Goal: Task Accomplishment & Management: Manage account settings

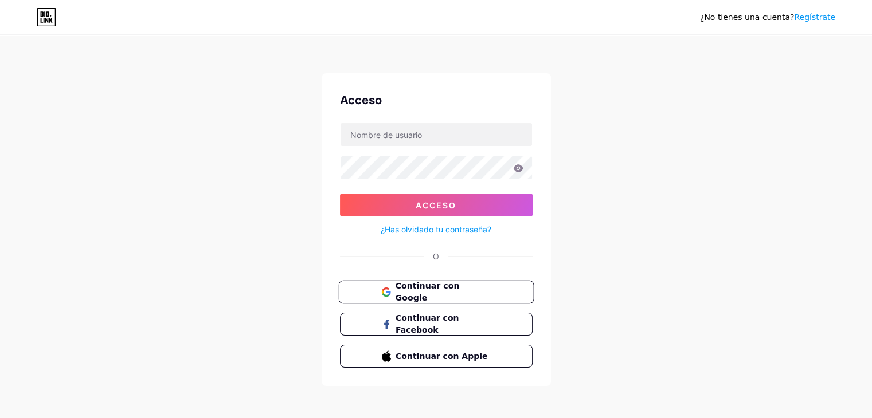
click at [408, 290] on font "Continuar con Google" at bounding box center [427, 292] width 64 height 22
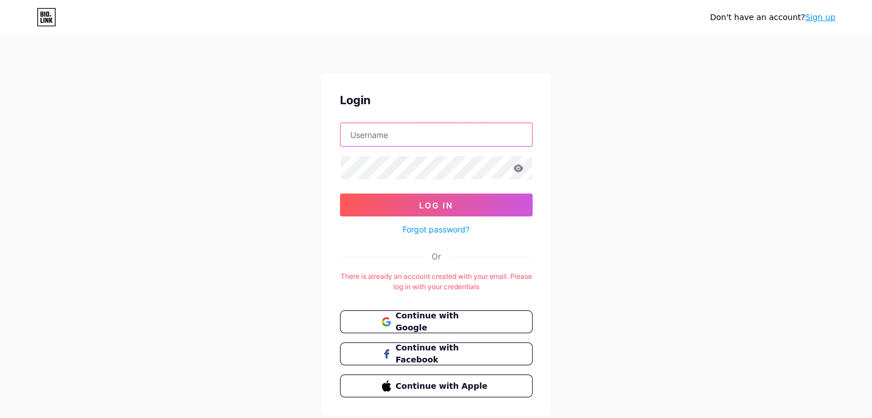
click at [481, 140] on input "text" at bounding box center [435, 134] width 191 height 23
type input "ardiman"
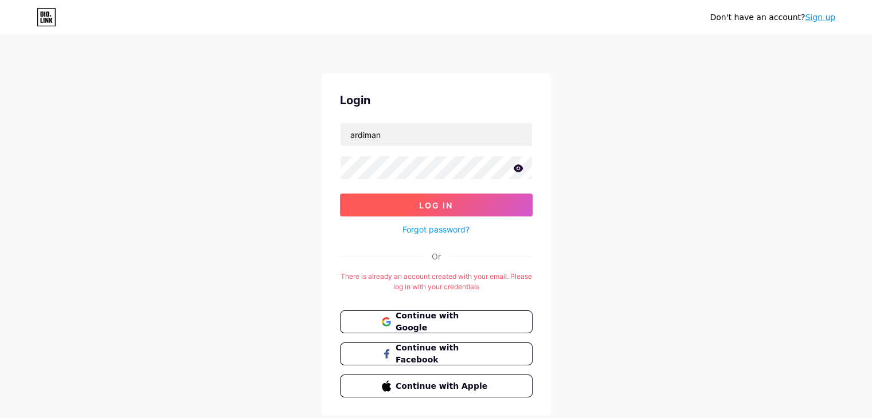
click at [461, 214] on button "Log In" at bounding box center [436, 205] width 193 height 23
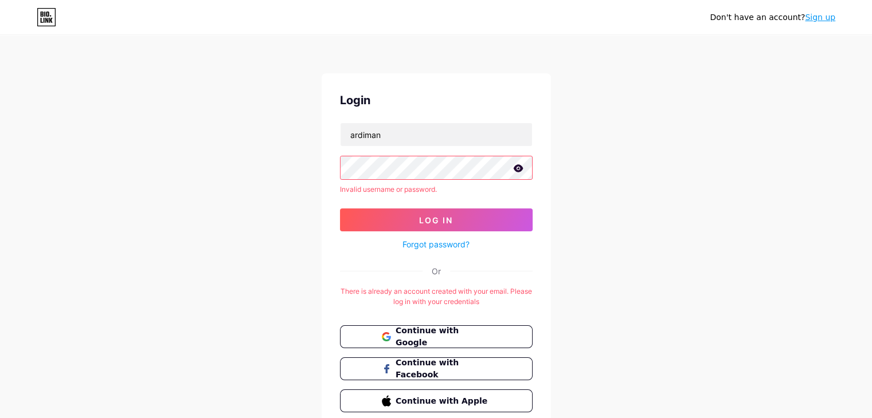
click at [516, 172] on icon at bounding box center [518, 169] width 10 height 8
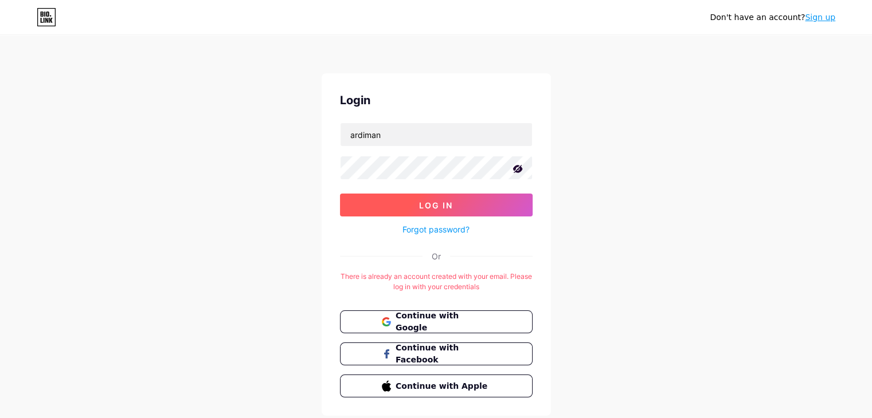
click at [443, 205] on span "Log In" at bounding box center [436, 206] width 34 height 10
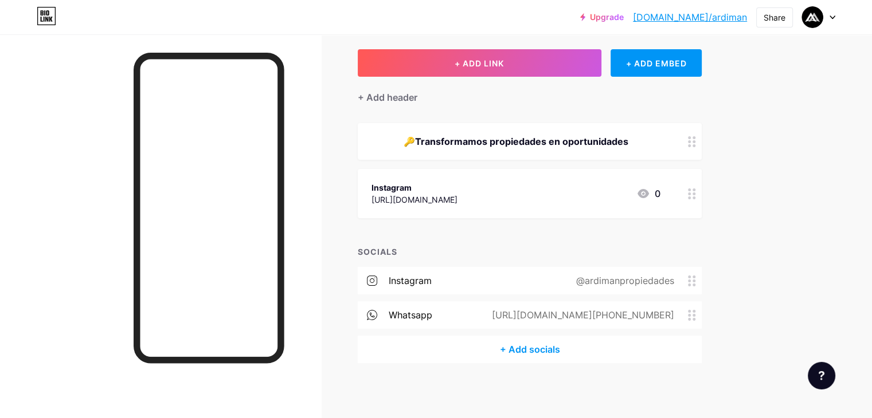
scroll to position [58, 0]
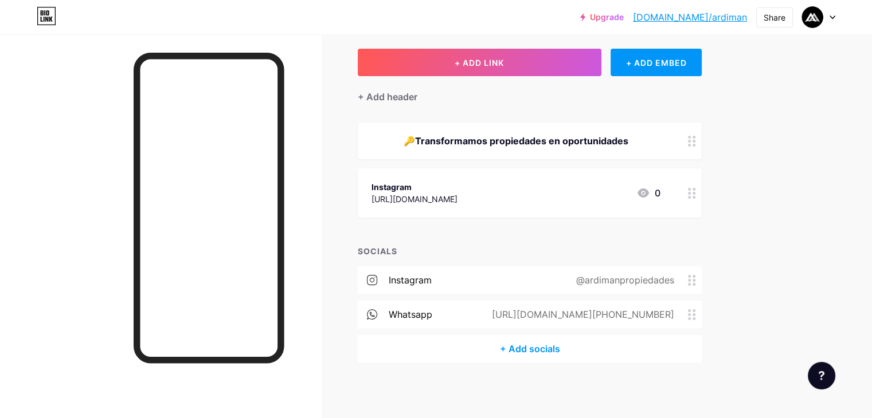
click at [575, 351] on div "+ Add socials" at bounding box center [530, 349] width 344 height 28
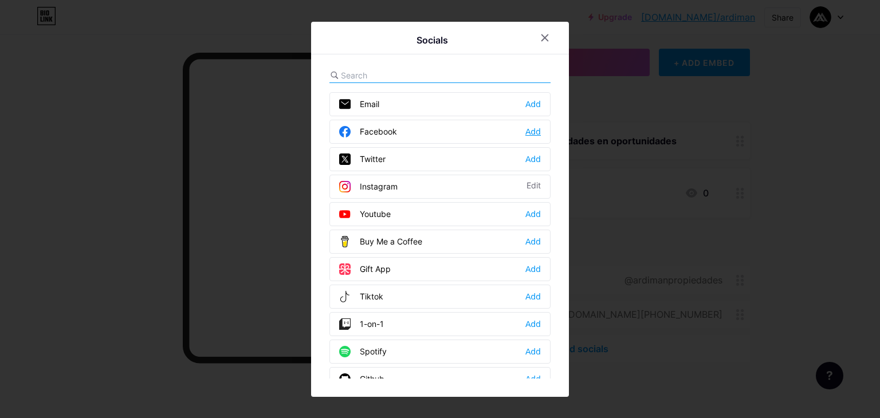
click at [527, 130] on div "Add" at bounding box center [533, 131] width 15 height 11
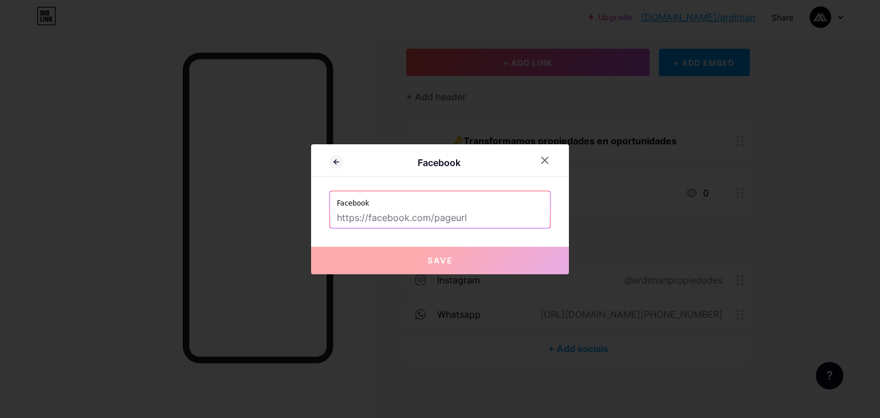
click at [464, 215] on input "text" at bounding box center [440, 218] width 206 height 19
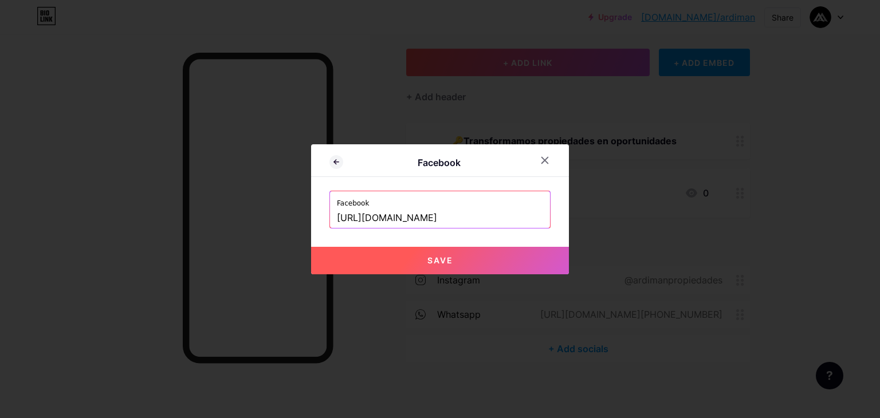
type input "[URL][DOMAIN_NAME]"
click at [455, 268] on button "Save" at bounding box center [440, 261] width 258 height 28
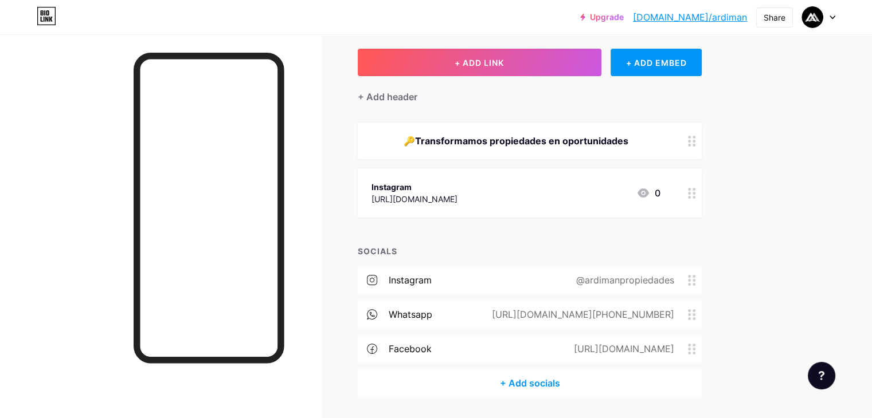
click at [473, 139] on div "🔑Transformamos propiedades en oportunidades" at bounding box center [515, 141] width 289 height 14
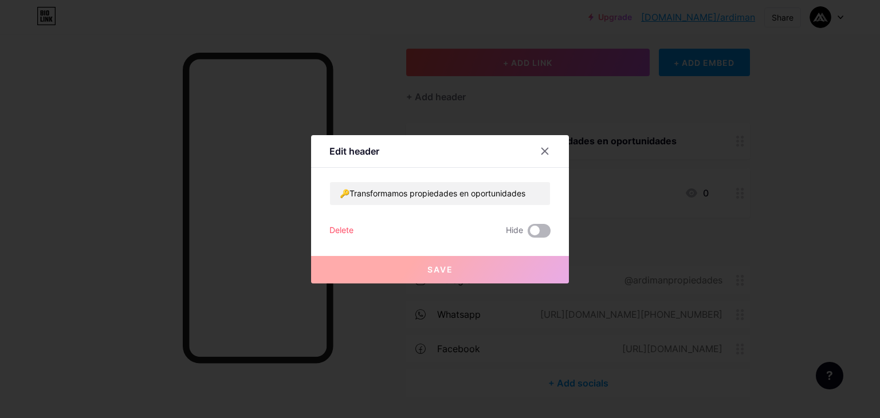
click at [535, 230] on span at bounding box center [539, 231] width 23 height 14
click at [528, 234] on input "checkbox" at bounding box center [528, 234] width 0 height 0
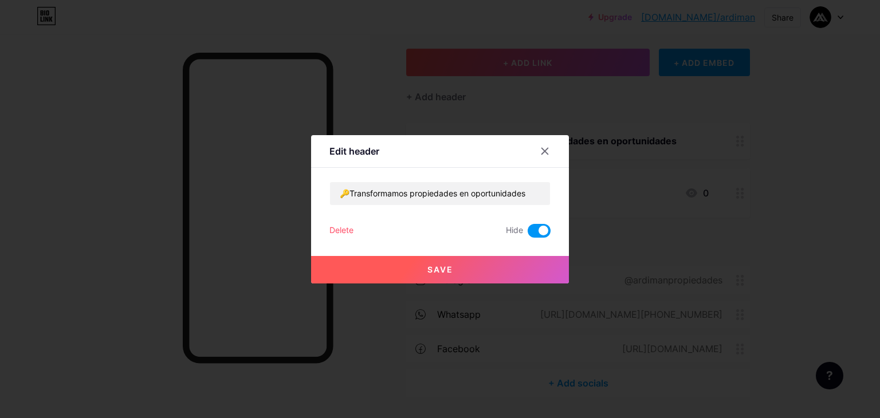
click at [535, 230] on span at bounding box center [539, 231] width 23 height 14
click at [528, 234] on input "checkbox" at bounding box center [528, 234] width 0 height 0
drag, startPoint x: 347, startPoint y: 194, endPoint x: 598, endPoint y: 189, distance: 251.1
click at [598, 189] on div "Edit header 🔑Transformamos propiedades en oportunidades Delete Hide Save" at bounding box center [440, 209] width 880 height 418
click at [343, 191] on input "🔑Estrategia, transparencia y cero bla bla" at bounding box center [440, 193] width 220 height 23
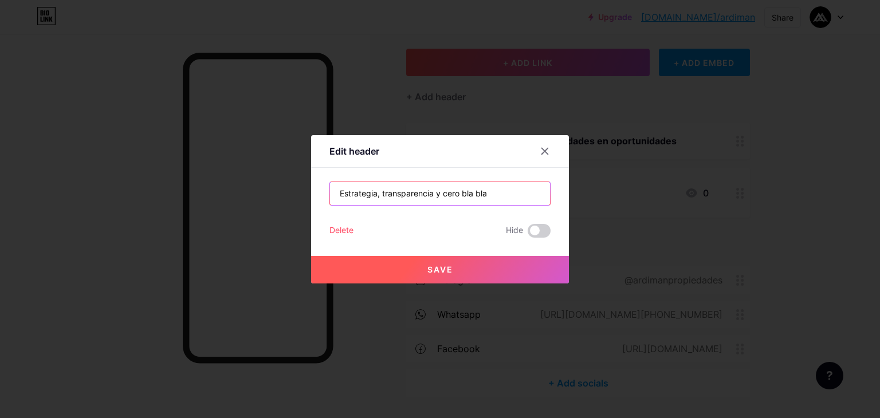
type input "Estrategia, transparencia y cero bla bla"
click at [392, 267] on button "Save" at bounding box center [440, 270] width 258 height 28
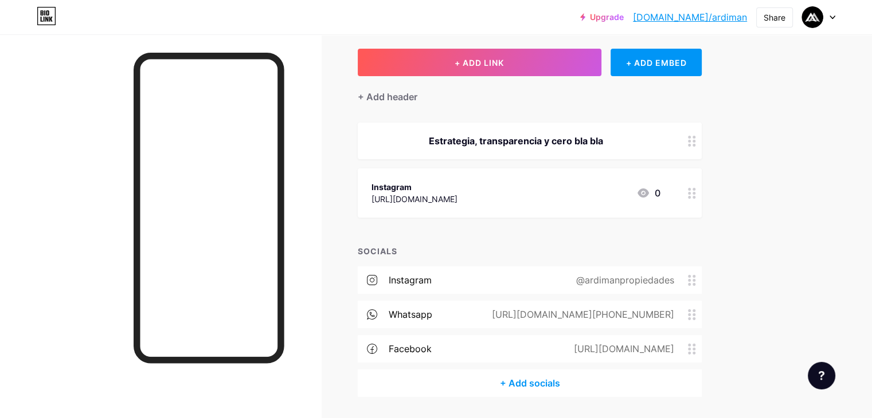
click at [571, 379] on div "+ Add socials" at bounding box center [530, 384] width 344 height 28
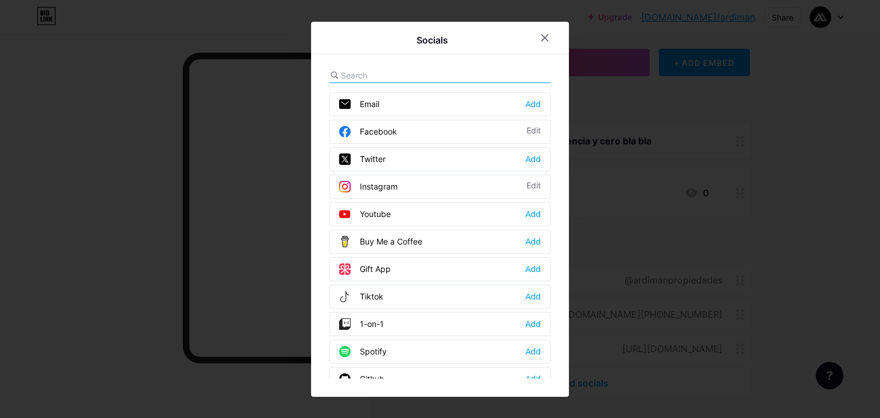
click at [532, 109] on div "Email Add" at bounding box center [440, 104] width 221 height 24
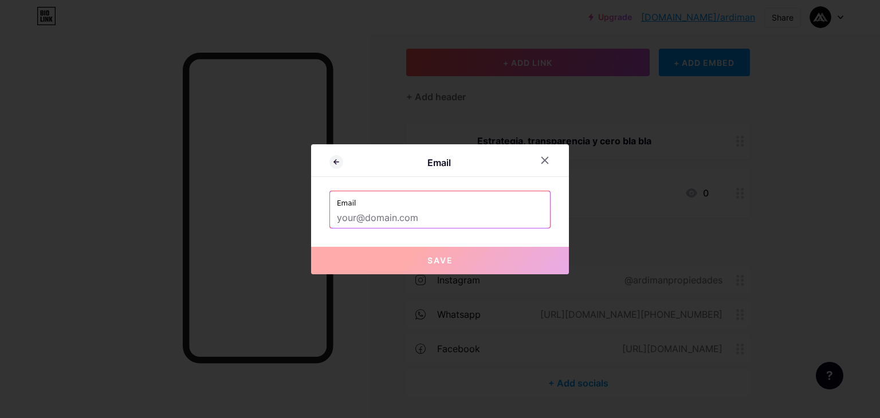
click at [485, 225] on input "text" at bounding box center [440, 218] width 206 height 19
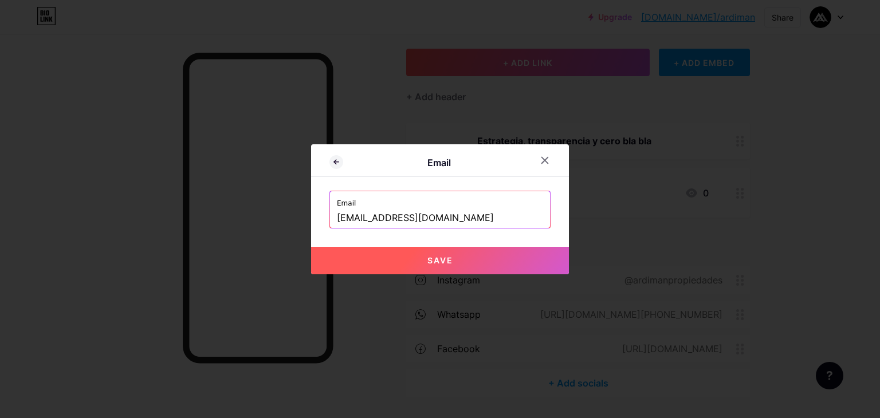
click at [447, 271] on button "Save" at bounding box center [440, 261] width 258 height 28
type input "mailto:[EMAIL_ADDRESS][DOMAIN_NAME]"
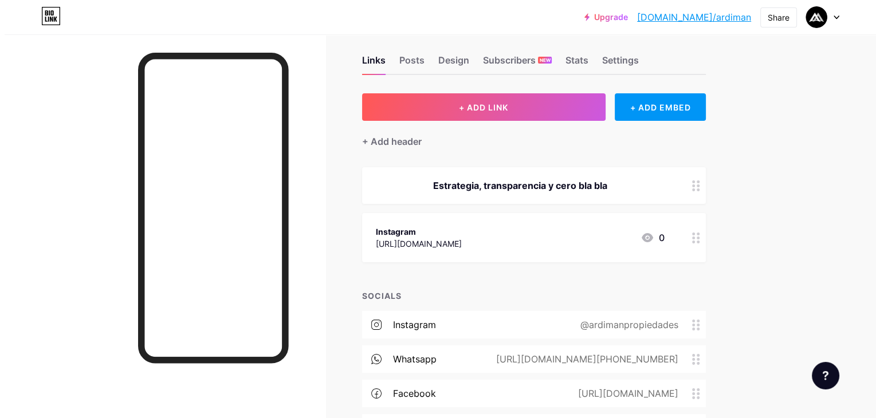
scroll to position [0, 0]
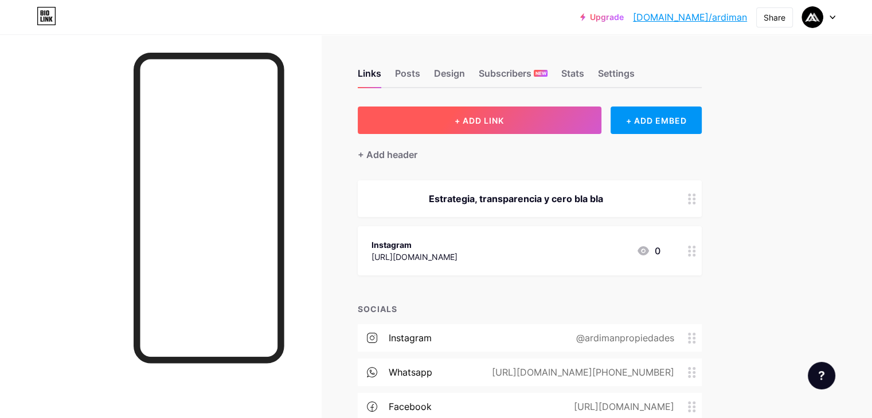
click at [500, 120] on button "+ ADD LINK" at bounding box center [480, 121] width 244 height 28
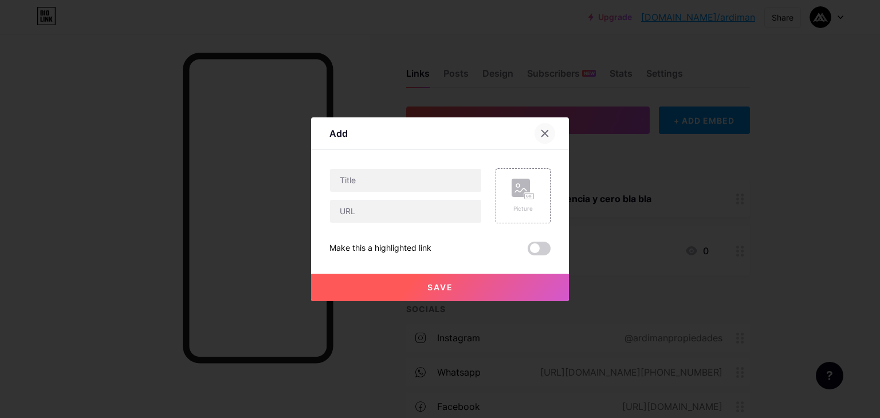
click at [543, 133] on icon at bounding box center [545, 133] width 9 height 9
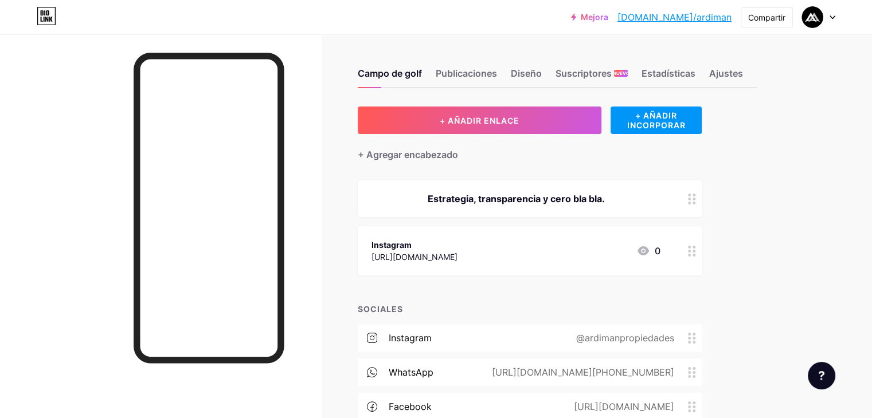
click at [805, 129] on div "Campo de golf Publicaciones Diseño Suscriptores NUEVO Estadísticas Ajustes + AÑ…" at bounding box center [402, 297] width 805 height 526
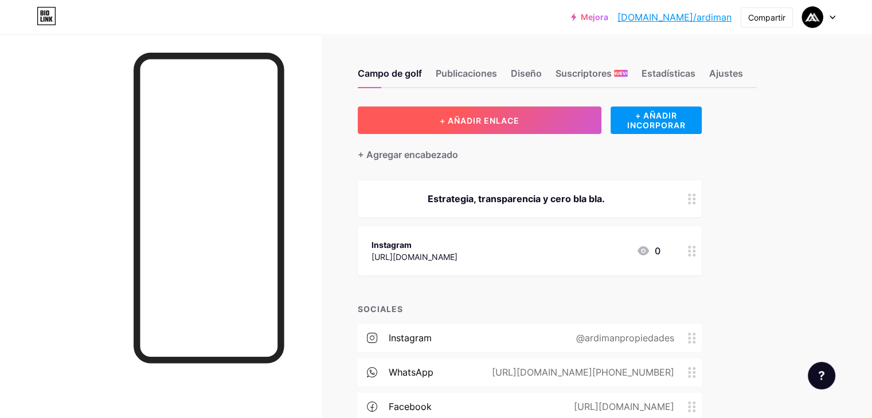
click at [519, 116] on font "+ AÑADIR ENLACE" at bounding box center [480, 121] width 80 height 10
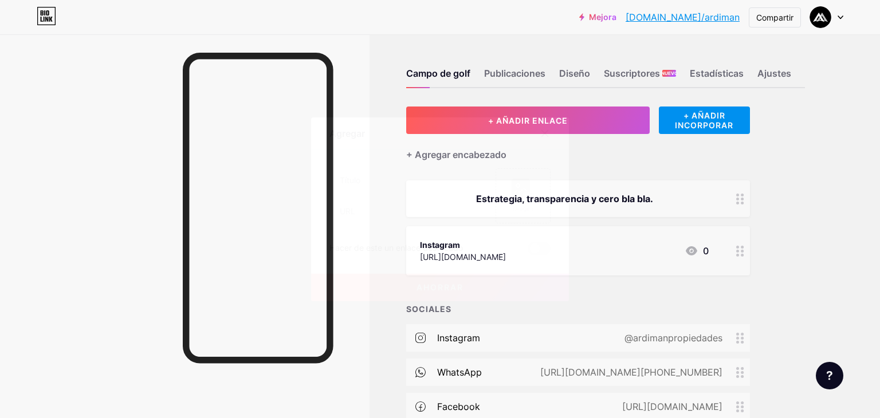
click at [541, 137] on icon at bounding box center [545, 133] width 9 height 9
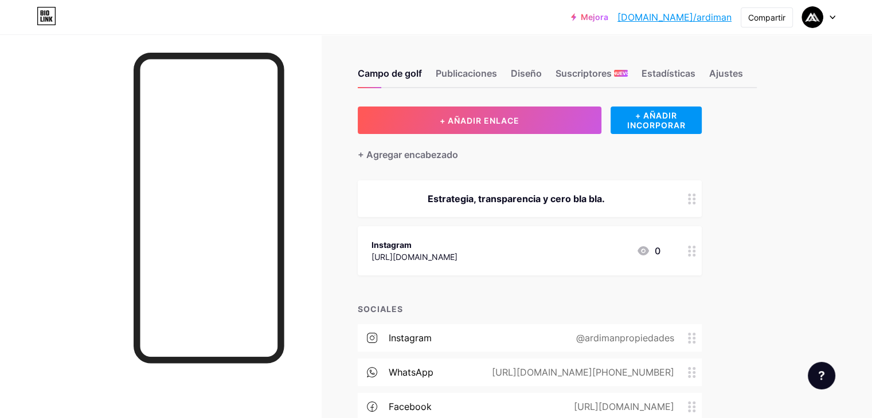
click at [457, 246] on div "Instagram" at bounding box center [414, 245] width 86 height 12
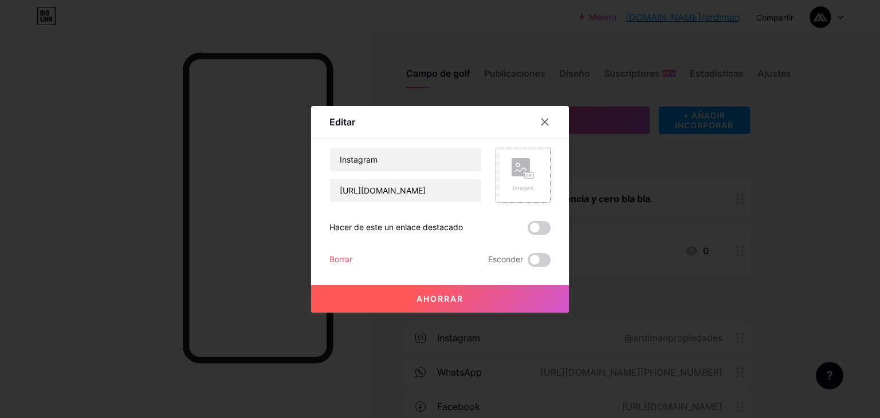
click at [515, 175] on rect at bounding box center [521, 167] width 18 height 18
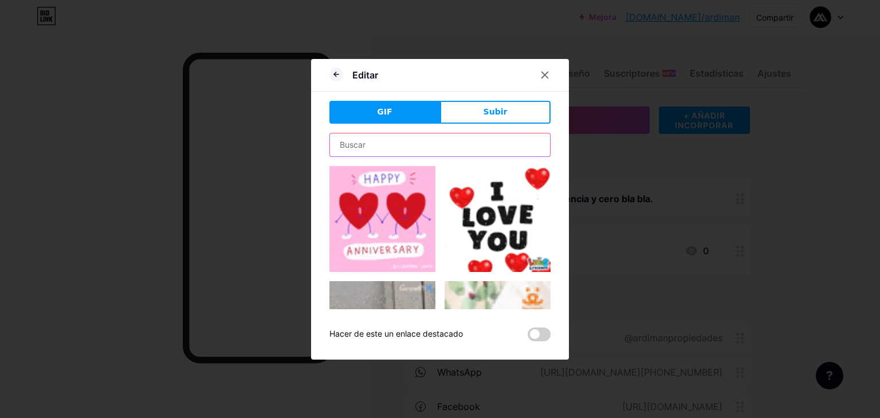
click at [395, 143] on input "text" at bounding box center [440, 145] width 220 height 23
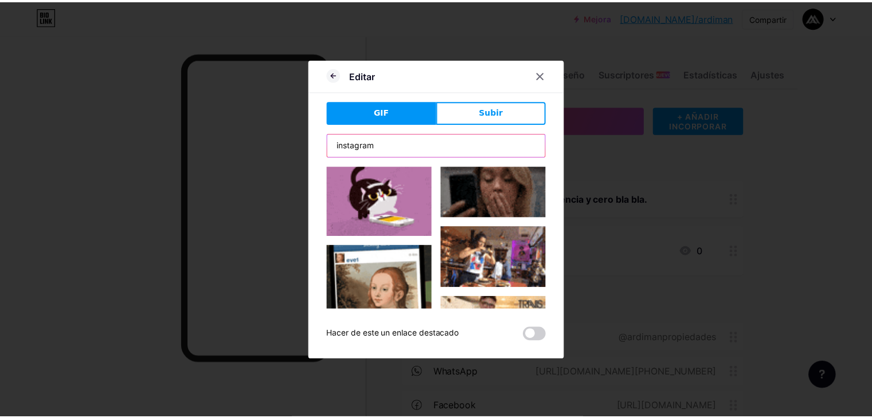
scroll to position [124, 0]
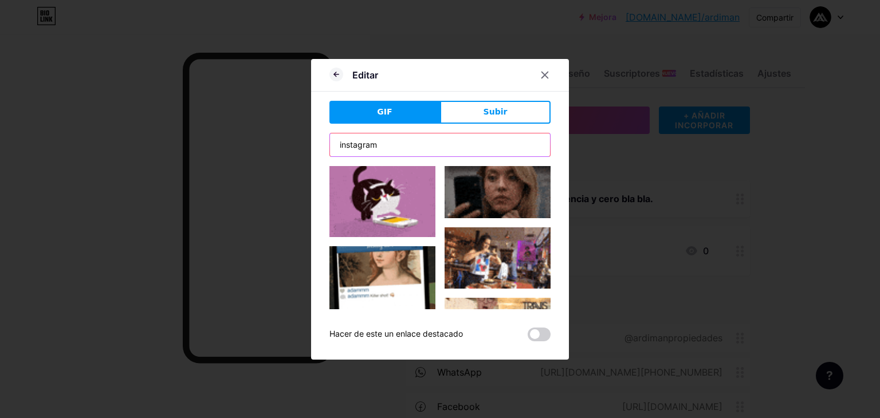
type input "instagram"
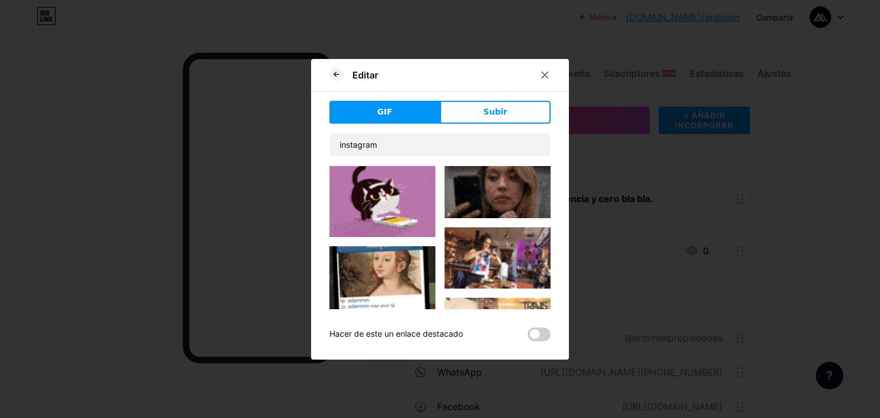
click at [388, 185] on img at bounding box center [383, 197] width 106 height 81
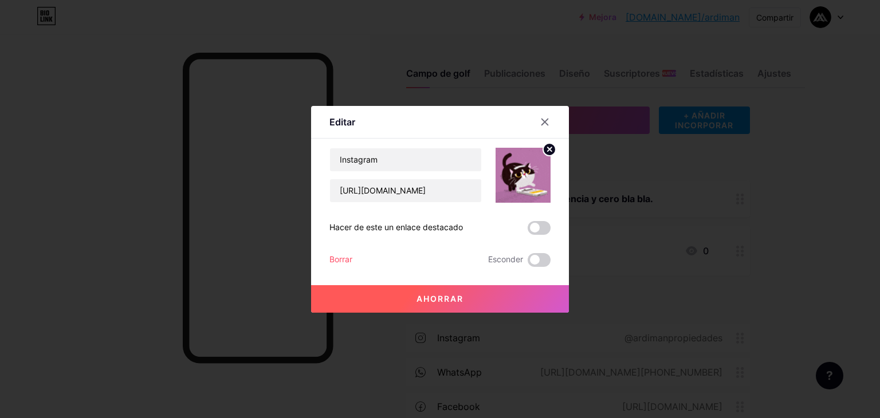
click at [491, 293] on button "Ahorrar" at bounding box center [440, 299] width 258 height 28
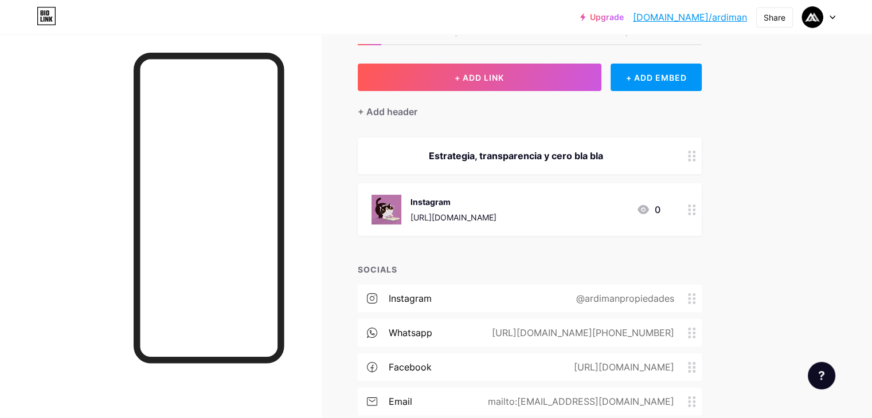
scroll to position [0, 0]
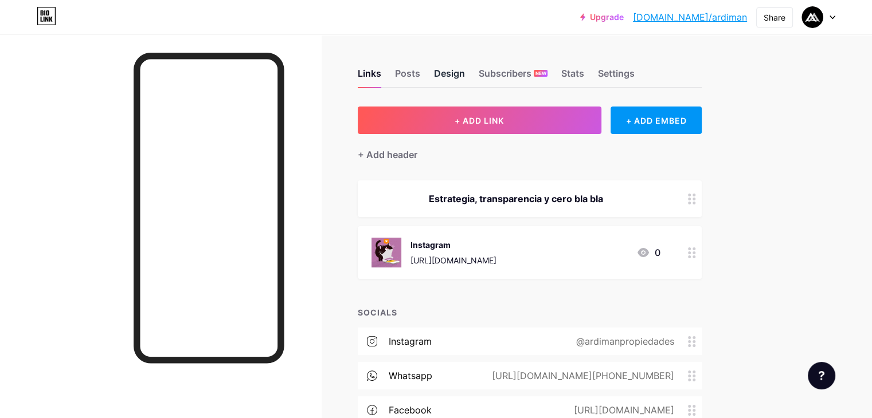
click at [465, 67] on div "Design" at bounding box center [449, 76] width 31 height 21
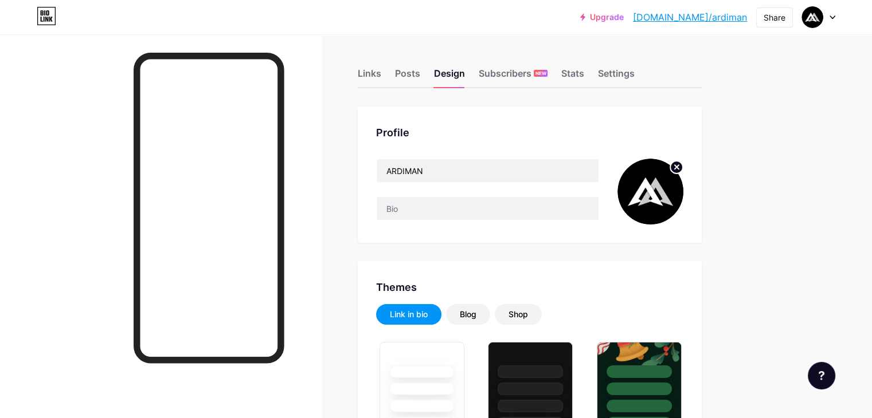
type input "#000000"
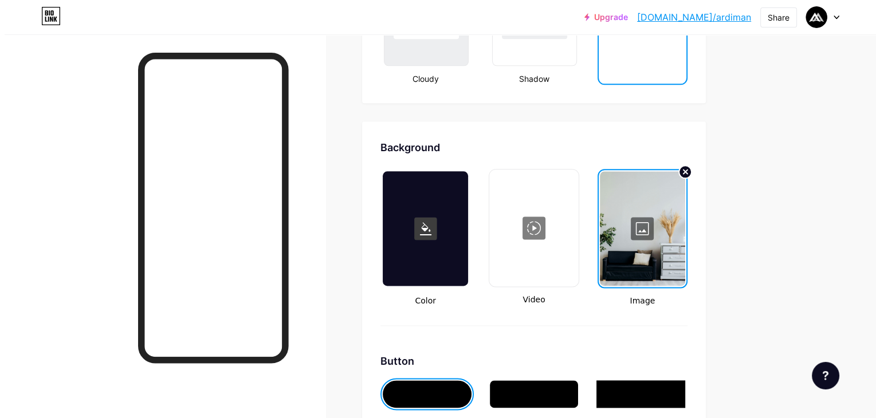
scroll to position [1400, 0]
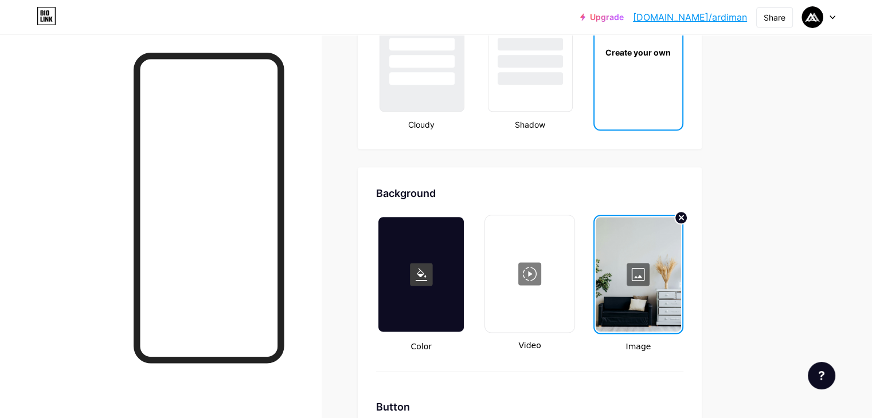
click at [681, 264] on div at bounding box center [638, 274] width 85 height 115
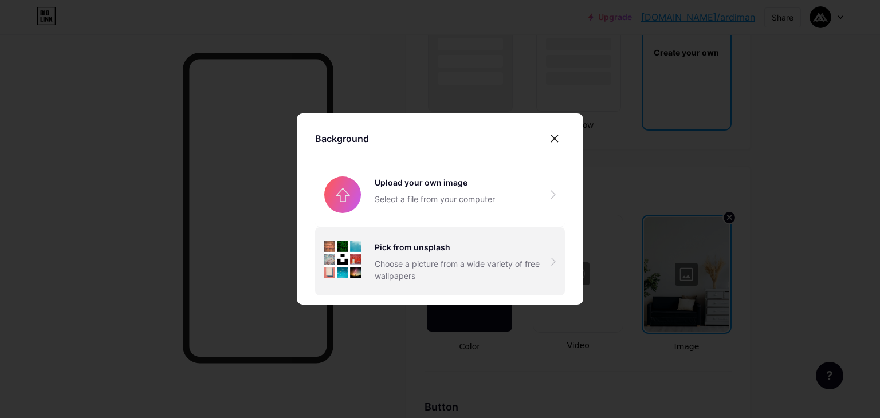
click at [385, 271] on div "Choose a picture from a wide variety of free wallpapers" at bounding box center [463, 270] width 177 height 24
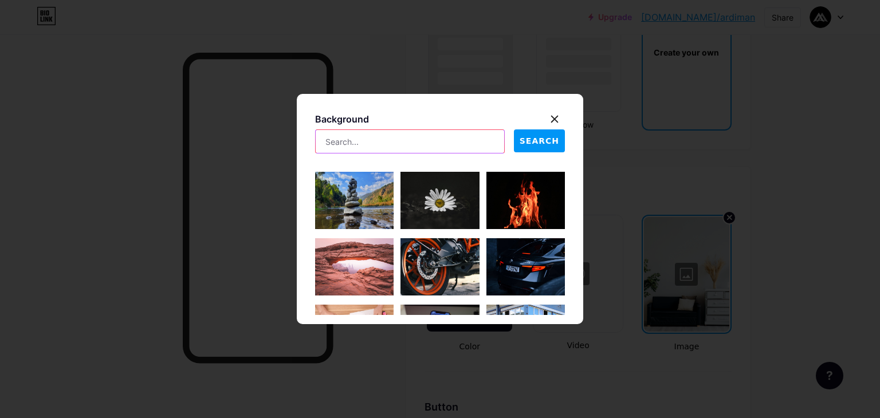
click at [420, 145] on input "text" at bounding box center [410, 141] width 189 height 23
type input "real state"
click at [546, 135] on span "SEARCH" at bounding box center [540, 141] width 40 height 12
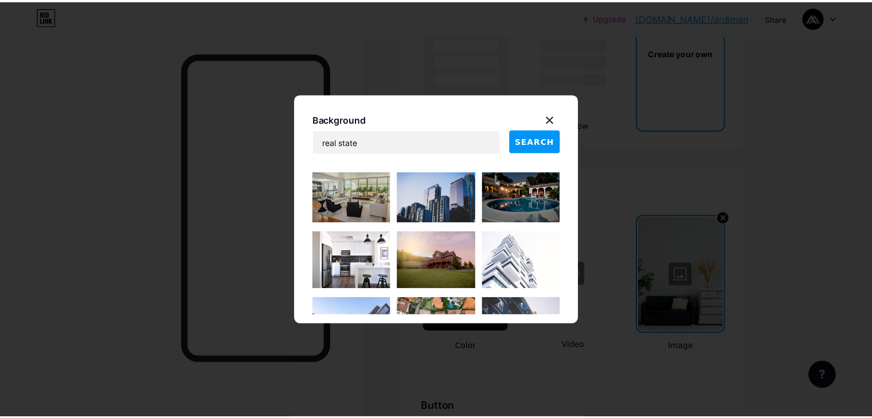
scroll to position [209, 0]
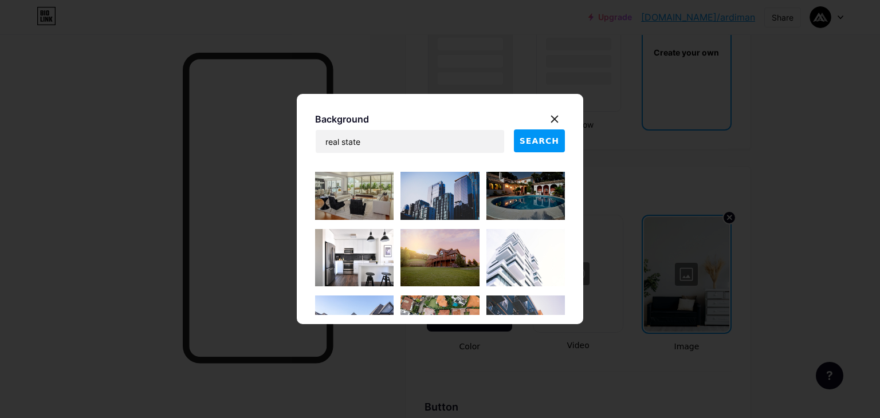
click at [520, 248] on img at bounding box center [526, 257] width 79 height 57
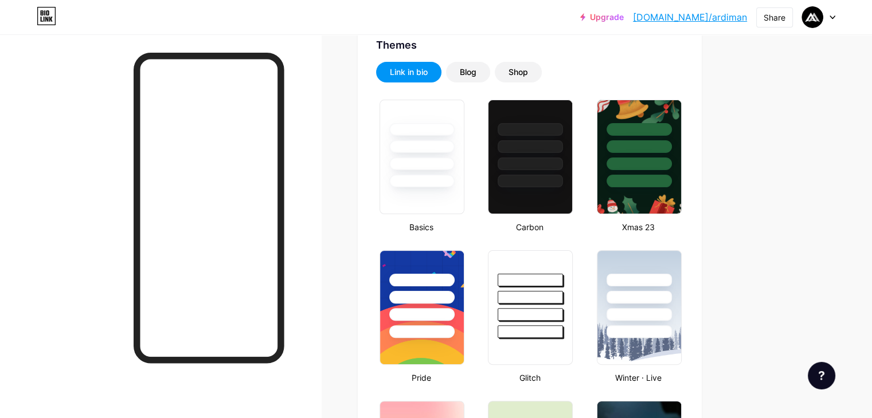
scroll to position [253, 0]
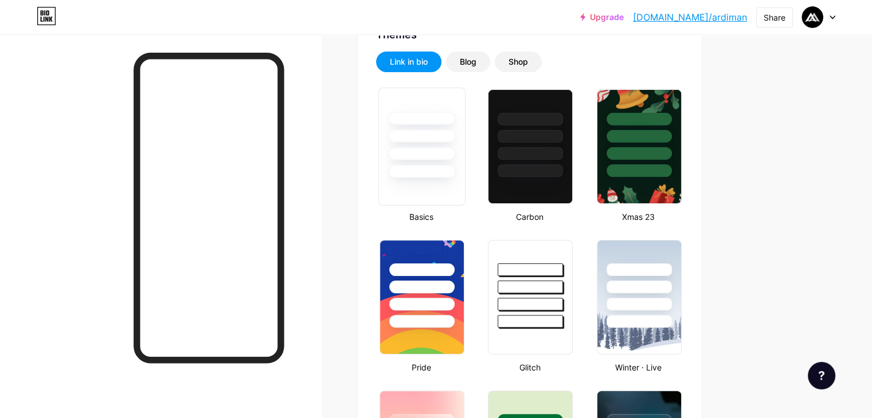
click at [465, 163] on div at bounding box center [422, 133] width 86 height 90
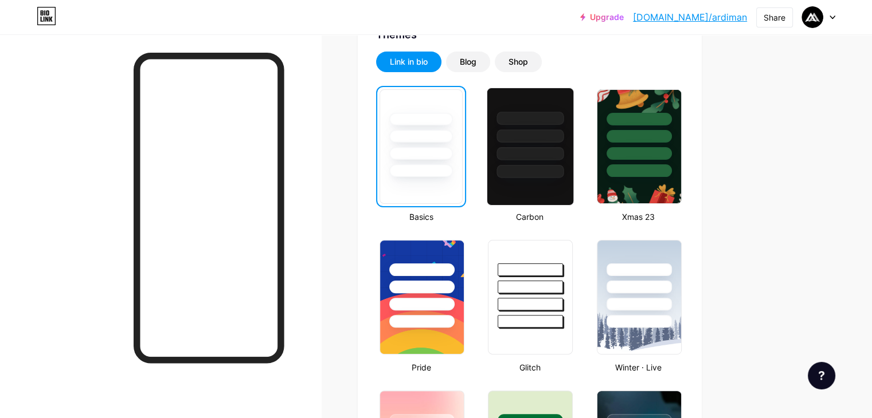
click at [564, 166] on div at bounding box center [530, 171] width 67 height 13
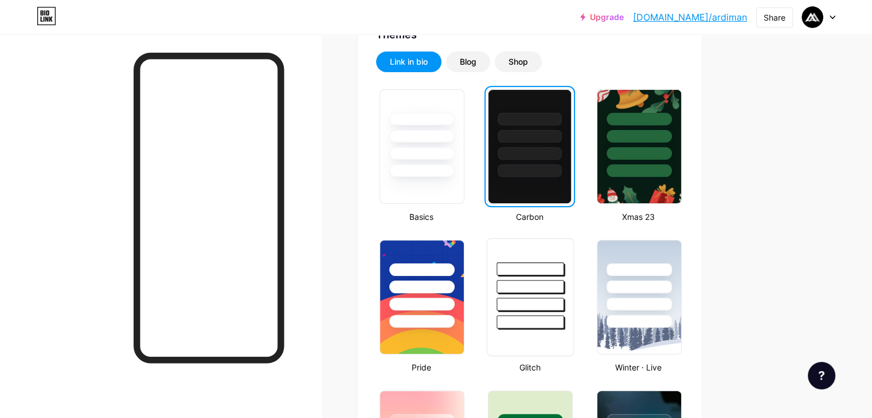
click at [564, 289] on div at bounding box center [530, 286] width 67 height 13
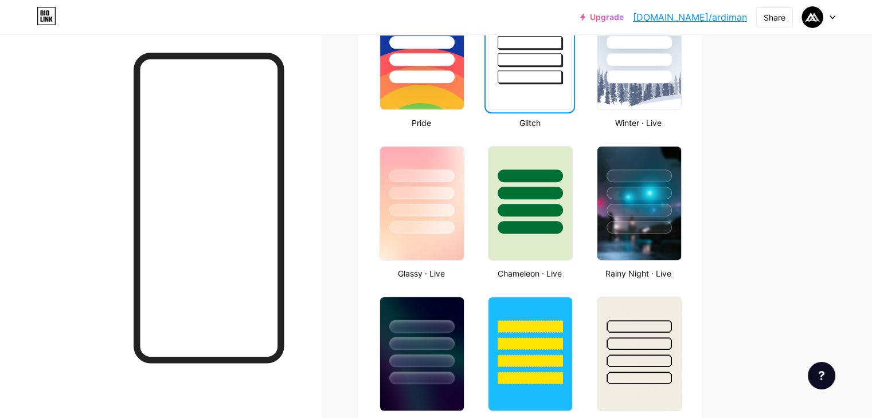
scroll to position [498, 0]
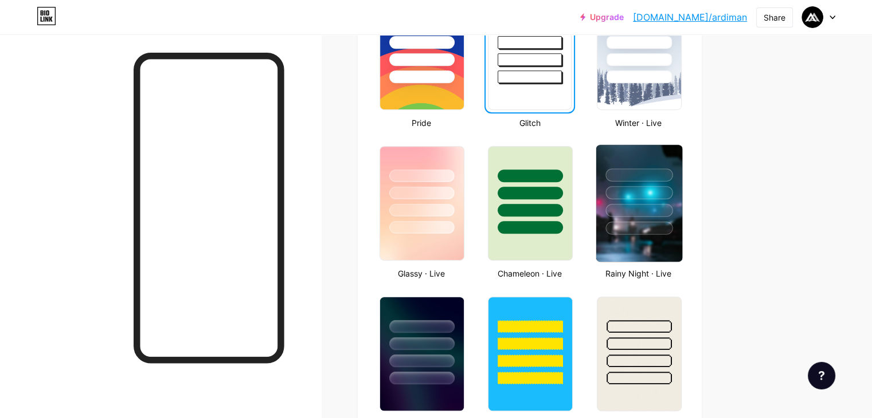
click at [672, 224] on div at bounding box center [638, 228] width 67 height 13
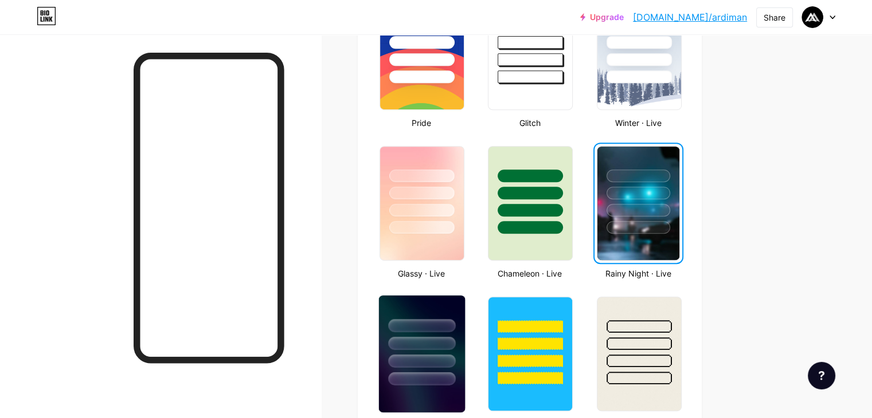
click at [434, 353] on div at bounding box center [422, 341] width 86 height 90
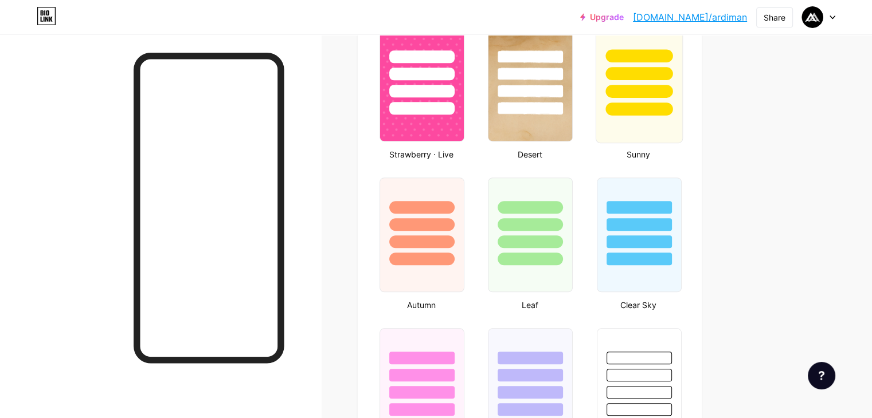
scroll to position [938, 0]
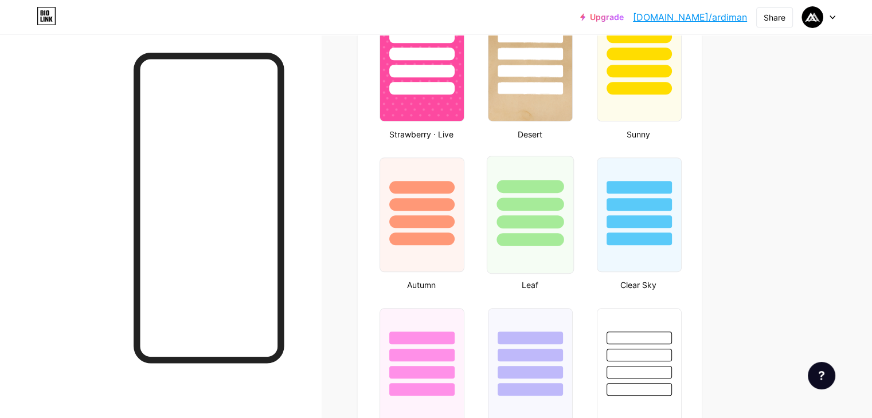
click at [573, 229] on div at bounding box center [530, 201] width 86 height 90
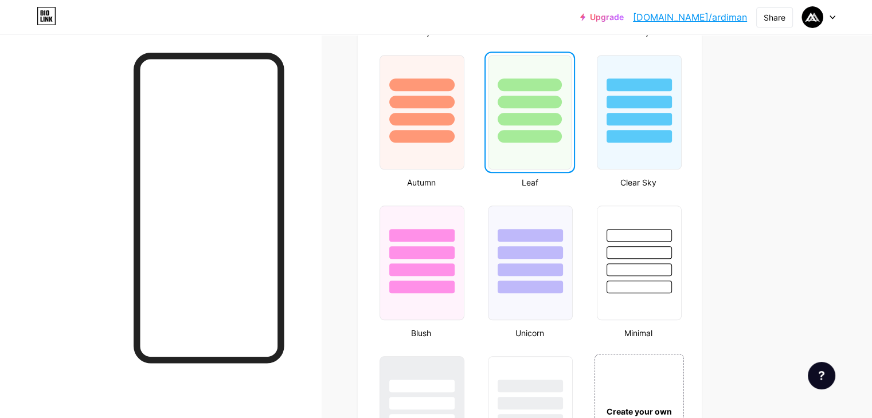
scroll to position [1043, 0]
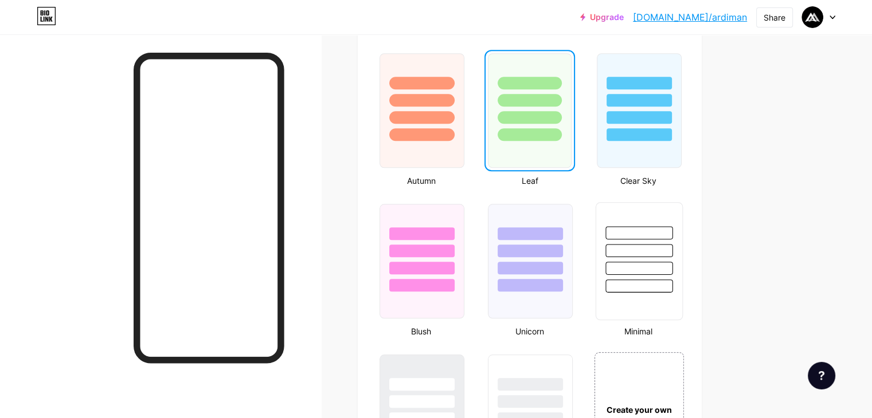
click at [672, 263] on div at bounding box center [638, 268] width 67 height 13
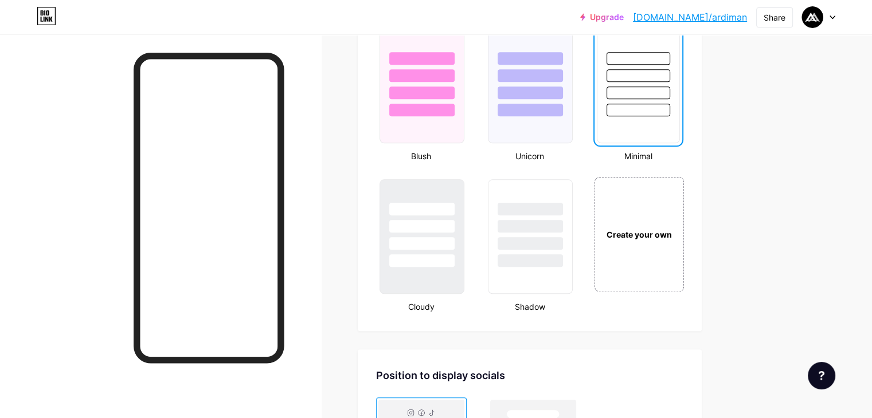
scroll to position [1225, 0]
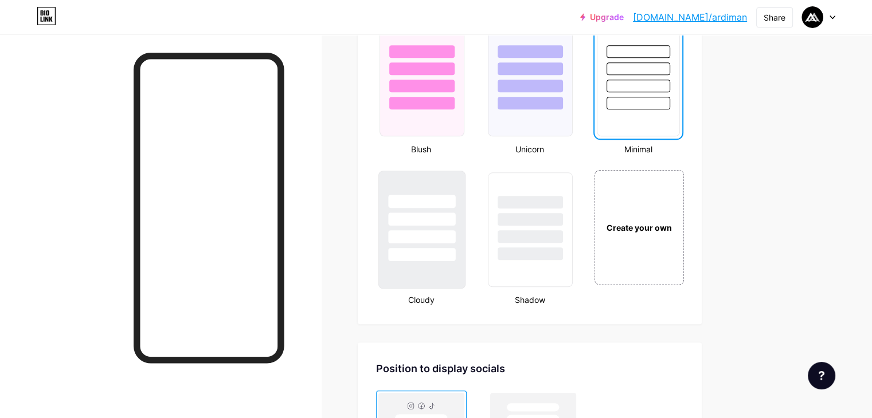
click at [455, 253] on div at bounding box center [421, 254] width 67 height 13
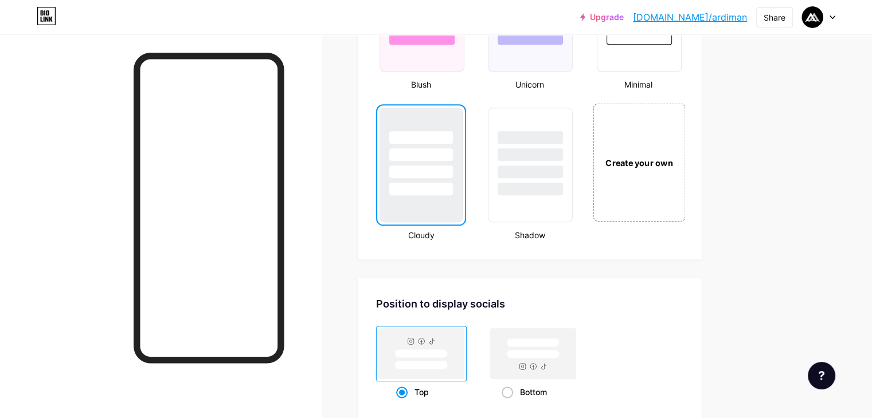
scroll to position [1294, 0]
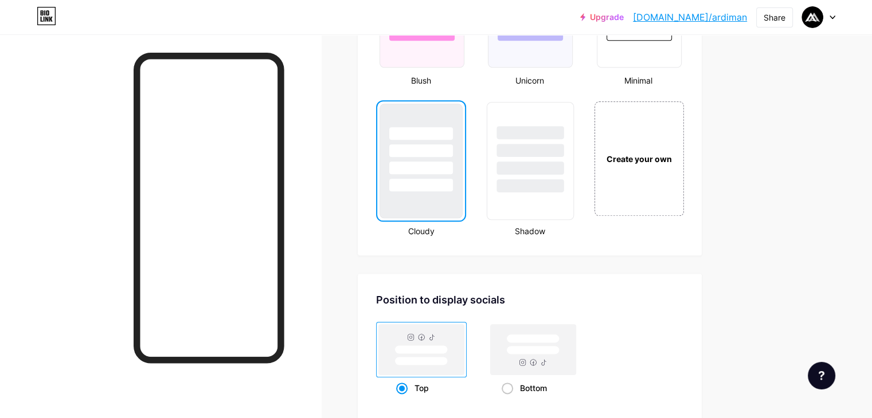
click at [564, 170] on div at bounding box center [530, 168] width 67 height 13
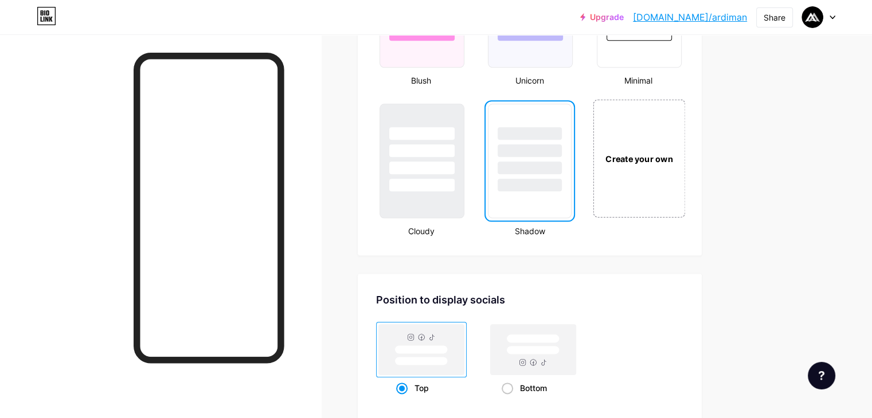
click at [685, 190] on div "Create your own" at bounding box center [639, 158] width 92 height 118
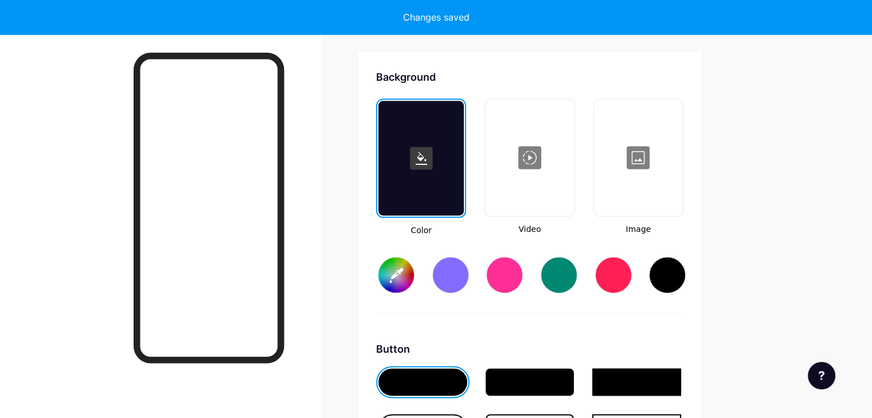
scroll to position [1518, 0]
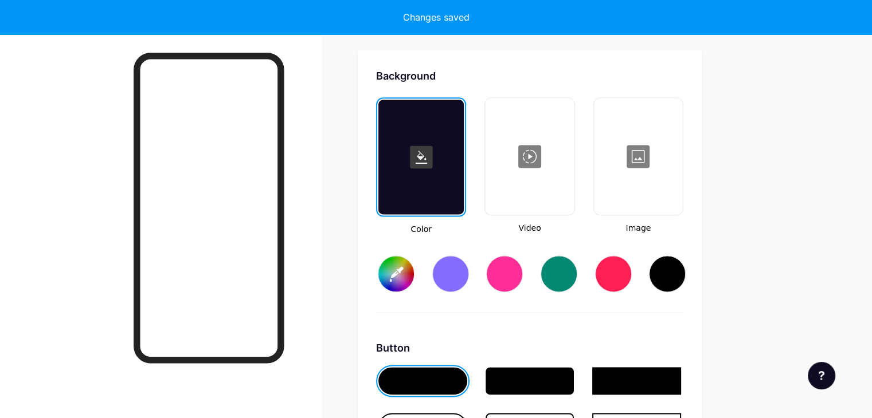
type input "#ffffff"
type input "#000000"
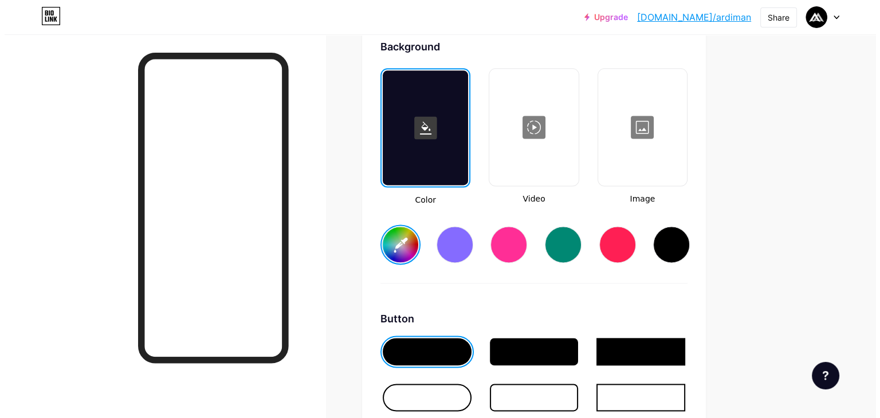
scroll to position [1543, 0]
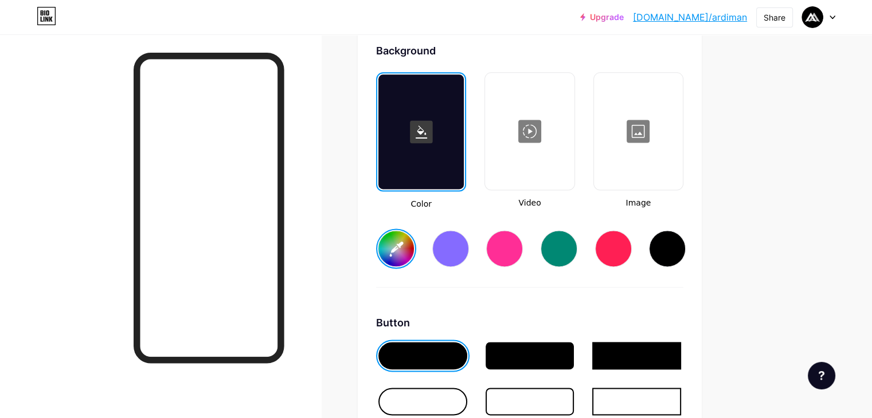
click at [682, 145] on div at bounding box center [638, 131] width 87 height 115
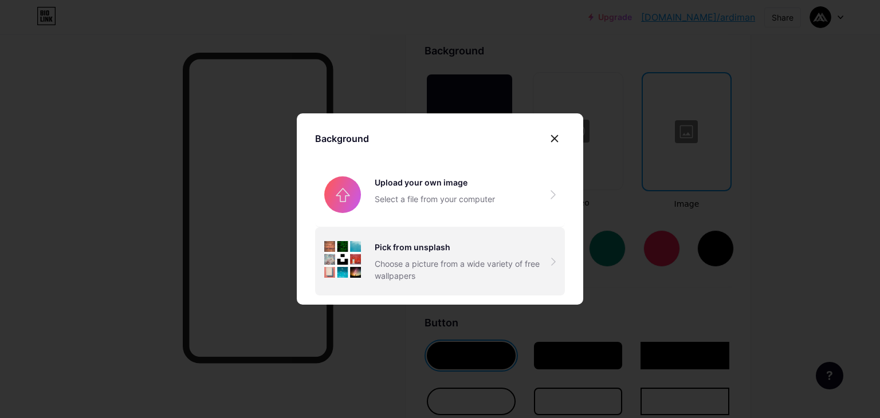
click at [413, 269] on div "Choose a picture from a wide variety of free wallpapers" at bounding box center [463, 270] width 177 height 24
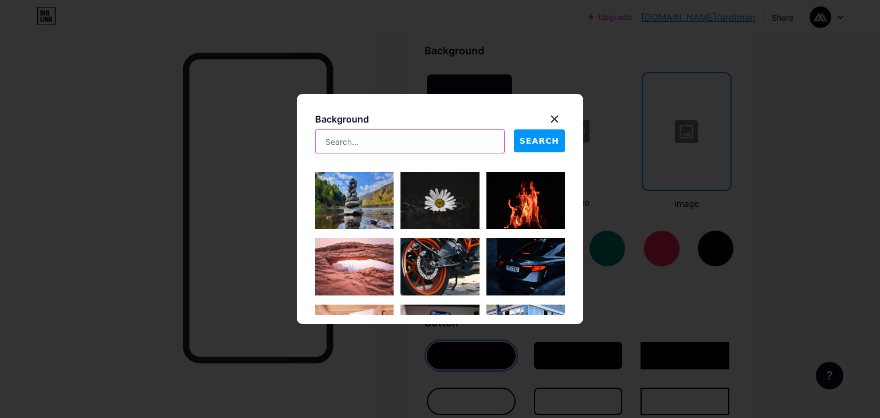
click at [449, 146] on input "text" at bounding box center [410, 141] width 189 height 23
type input "real state"
click at [541, 145] on span "SEARCH" at bounding box center [540, 141] width 40 height 12
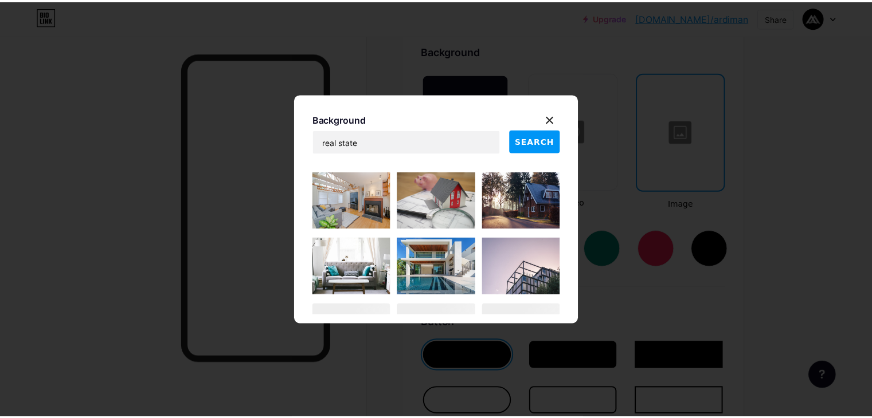
scroll to position [1203, 0]
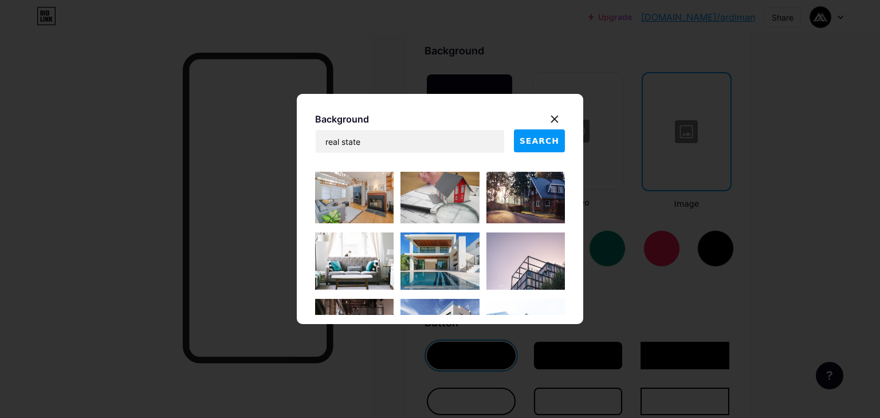
click at [501, 265] on img at bounding box center [526, 261] width 79 height 57
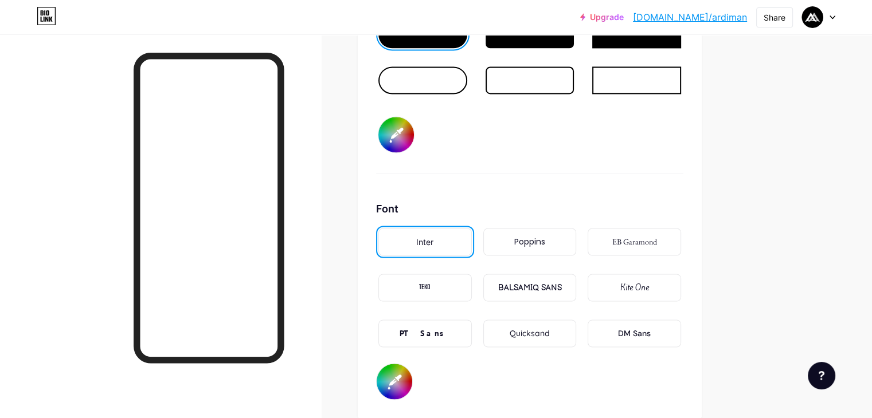
scroll to position [1814, 0]
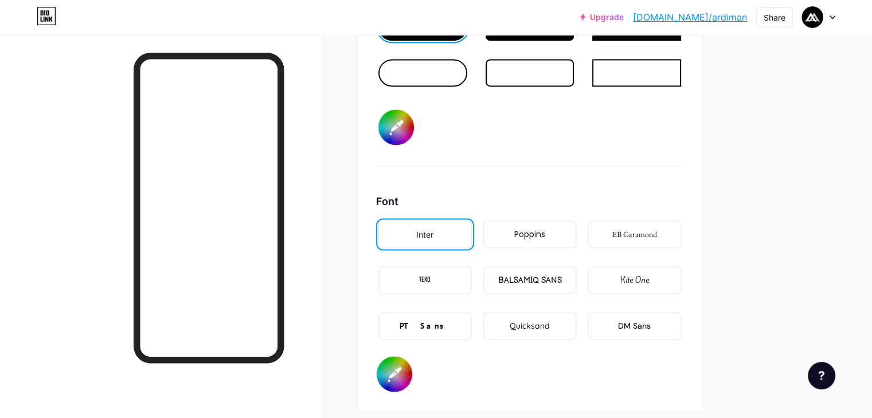
click at [472, 319] on div "PT Sans" at bounding box center [424, 326] width 93 height 28
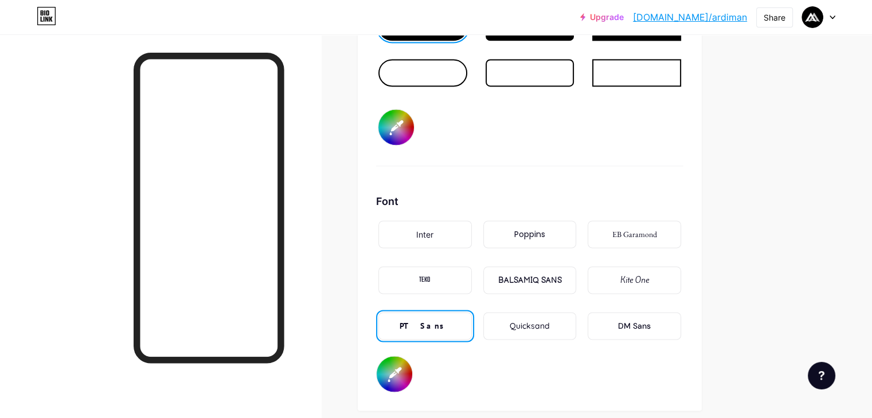
click at [561, 275] on div "BALSAMIQ SANS" at bounding box center [530, 281] width 64 height 12
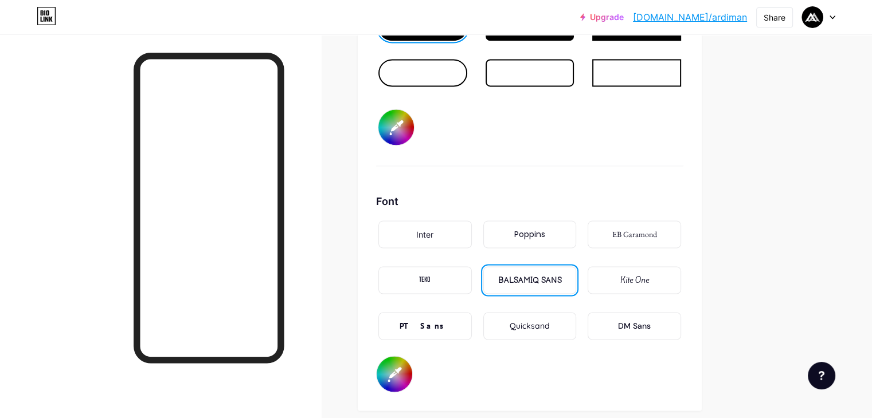
click at [577, 234] on div "Poppins" at bounding box center [529, 235] width 93 height 28
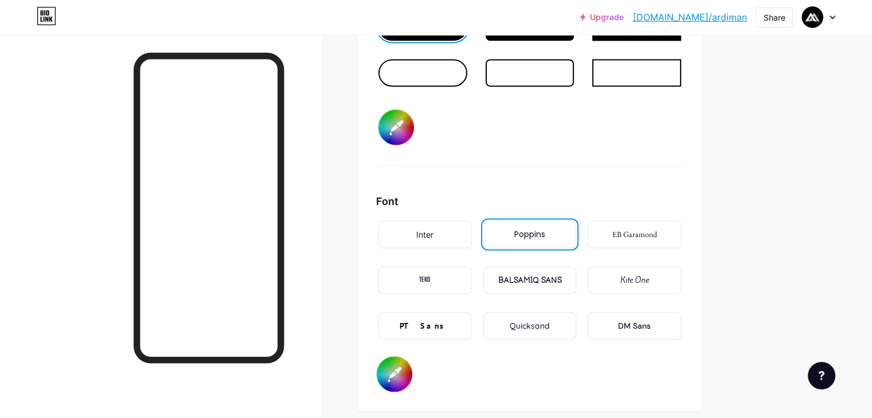
click at [577, 324] on div "Quicksand" at bounding box center [529, 326] width 93 height 28
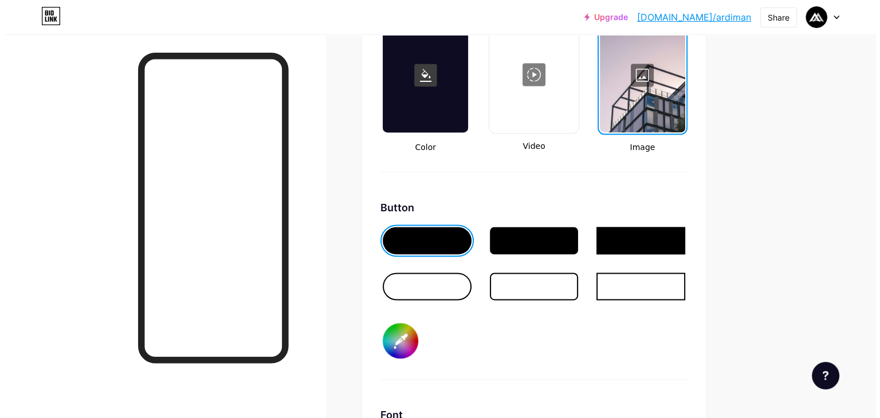
scroll to position [1595, 0]
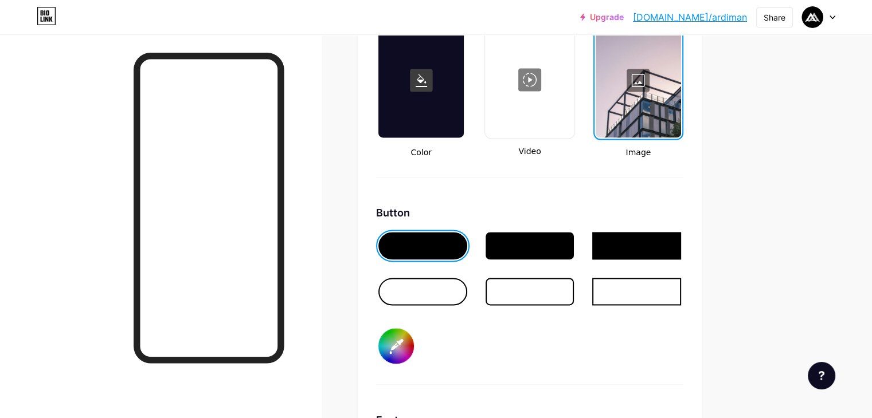
click at [681, 105] on div at bounding box center [638, 80] width 85 height 115
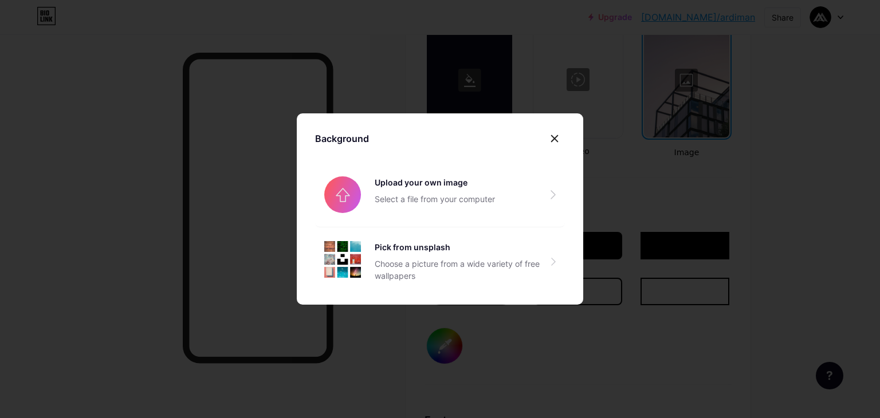
click at [593, 97] on div at bounding box center [440, 209] width 880 height 418
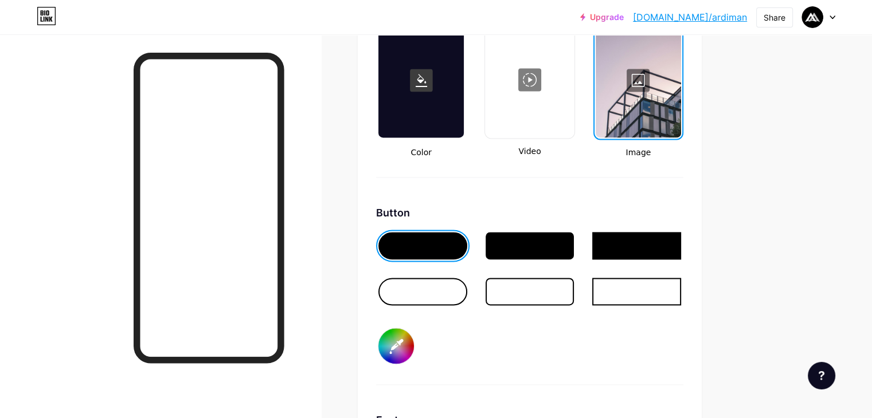
click at [573, 99] on div at bounding box center [529, 79] width 87 height 115
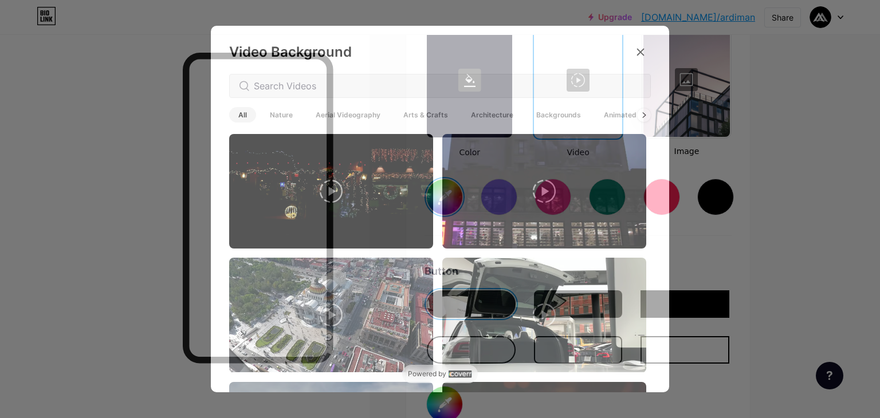
click at [537, 112] on span "Backgrounds" at bounding box center [558, 114] width 63 height 15
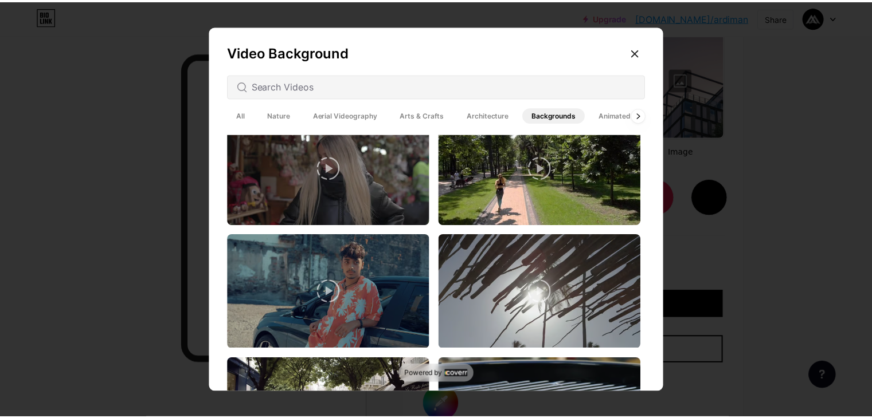
scroll to position [536, 0]
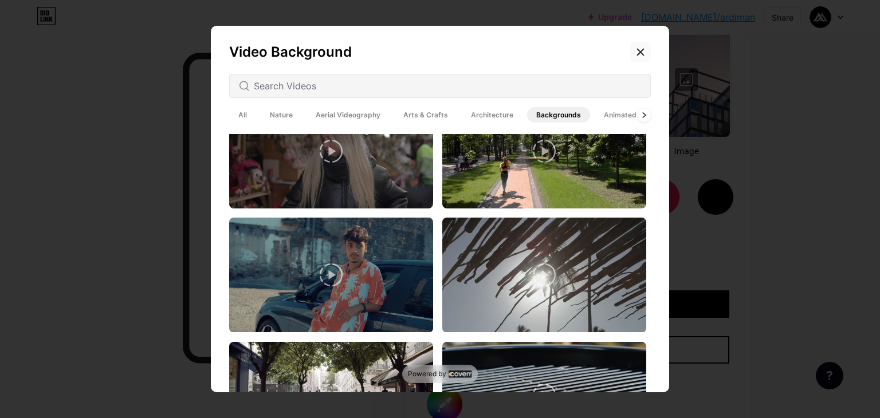
click at [637, 49] on icon at bounding box center [640, 52] width 9 height 9
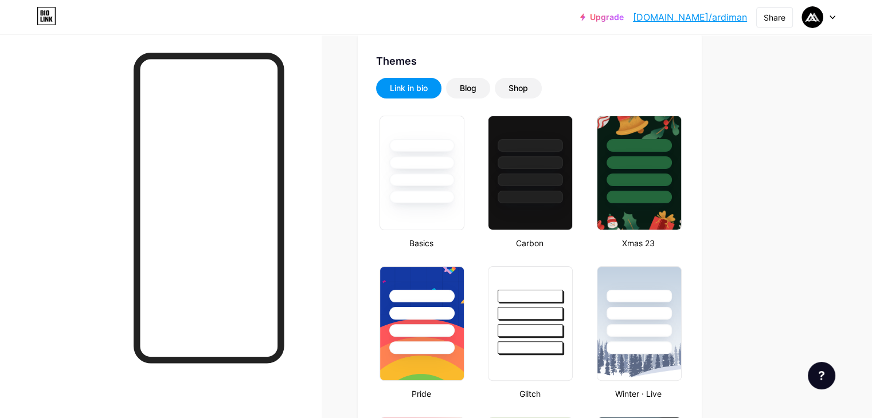
scroll to position [244, 0]
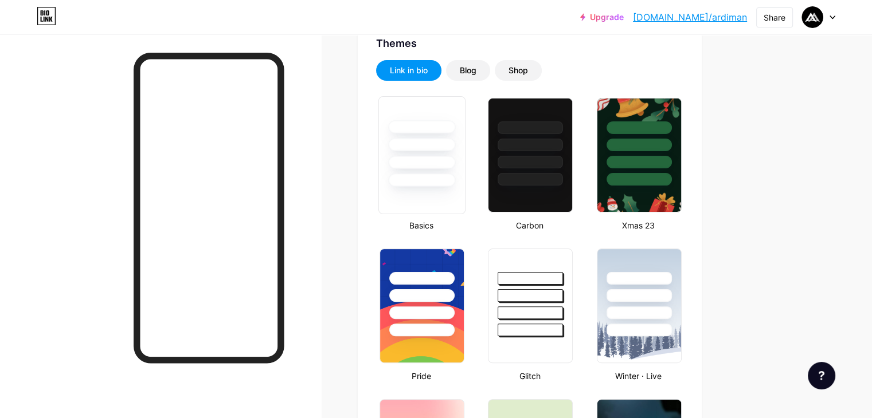
click at [455, 163] on div at bounding box center [421, 162] width 67 height 13
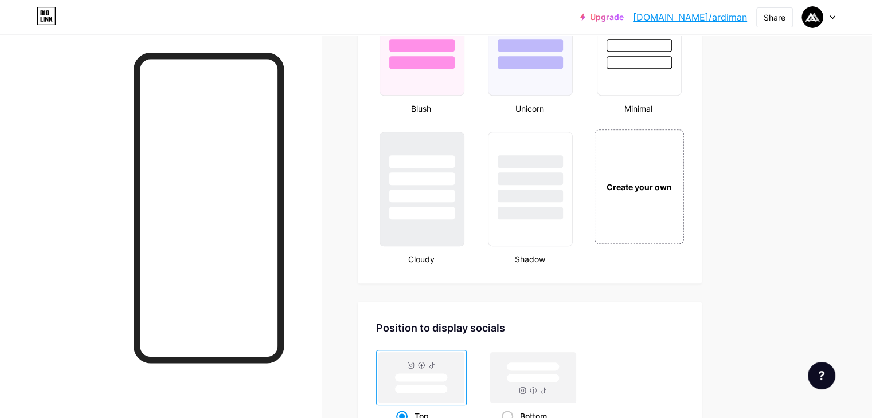
scroll to position [1158, 0]
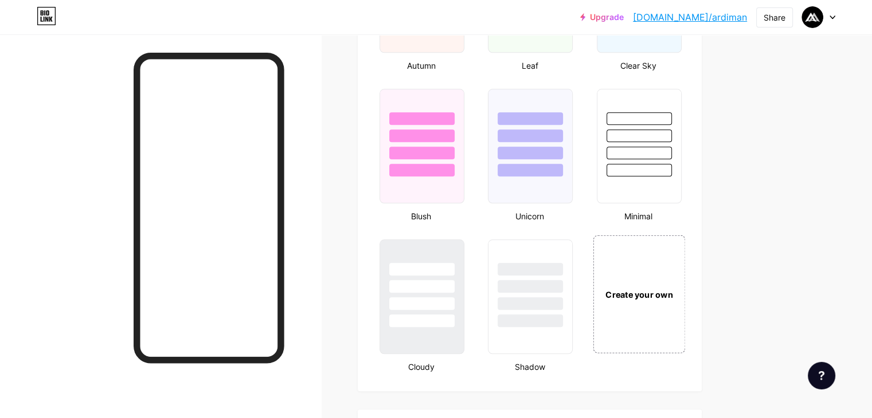
click at [678, 296] on div "Create your own" at bounding box center [639, 294] width 86 height 13
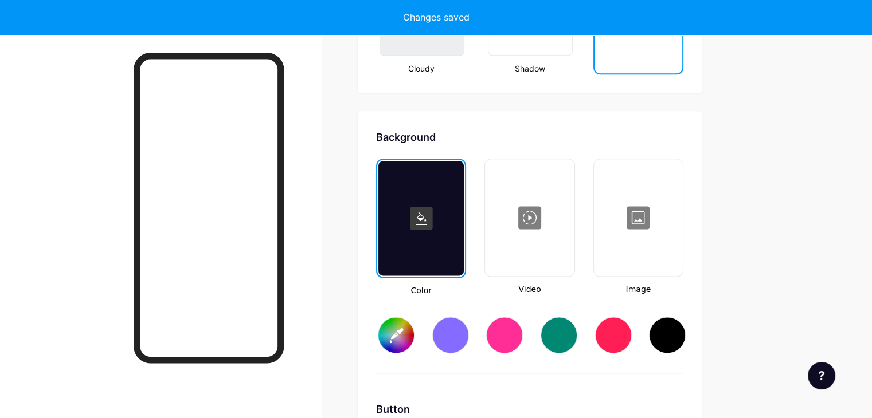
scroll to position [1518, 0]
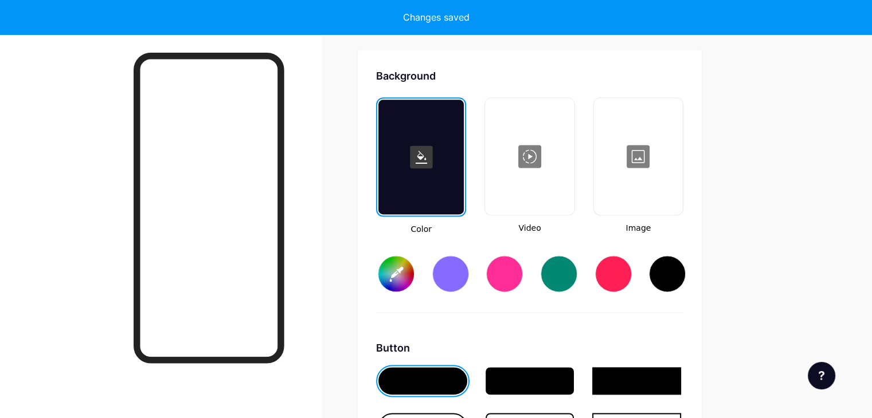
type input "#ffffff"
type input "#000000"
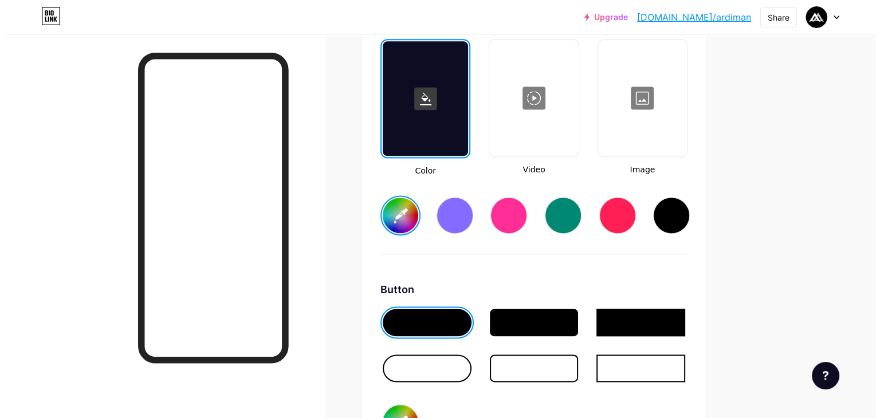
scroll to position [1552, 0]
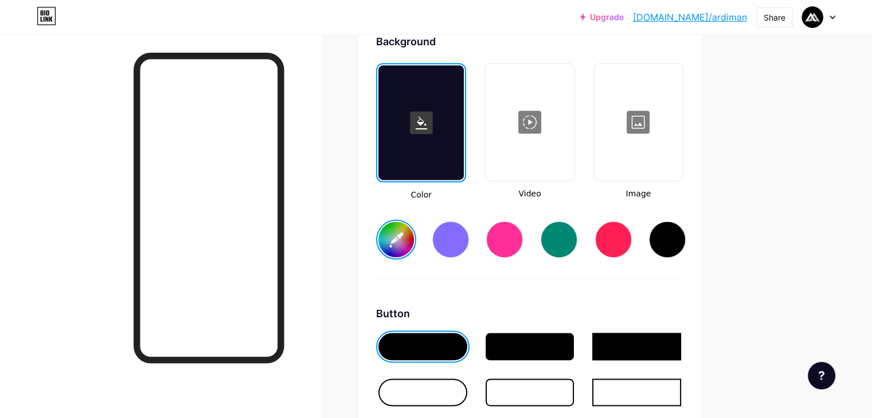
click at [682, 139] on div at bounding box center [638, 122] width 87 height 115
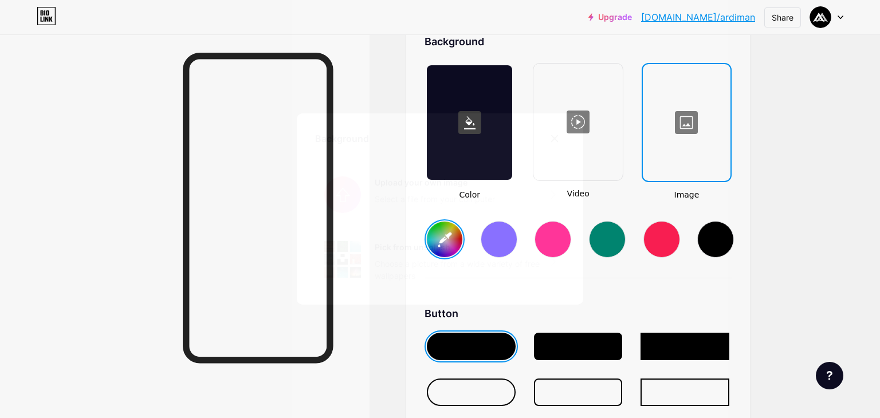
click at [706, 251] on div at bounding box center [440, 209] width 880 height 418
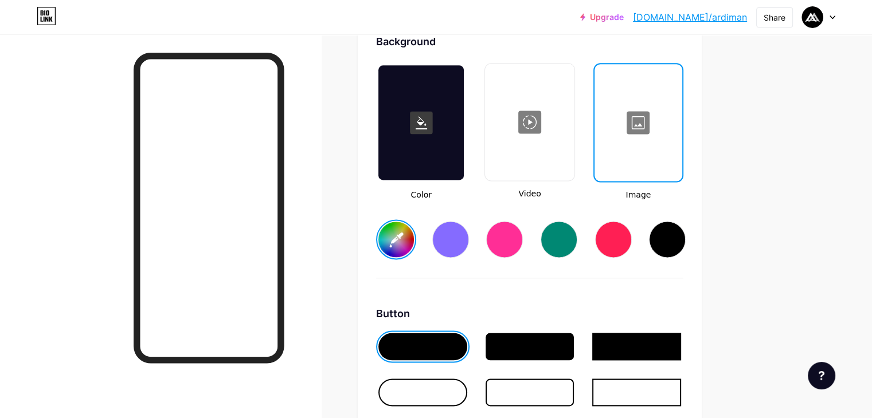
click at [573, 124] on div at bounding box center [529, 122] width 87 height 115
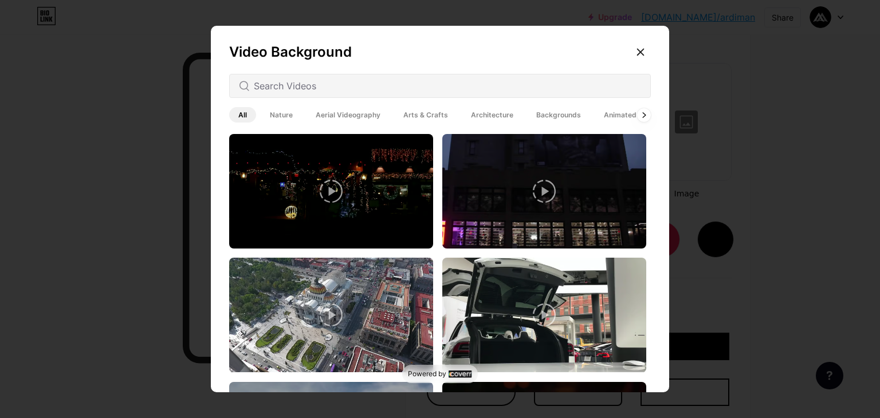
click at [491, 113] on span "Architecture" at bounding box center [492, 114] width 61 height 15
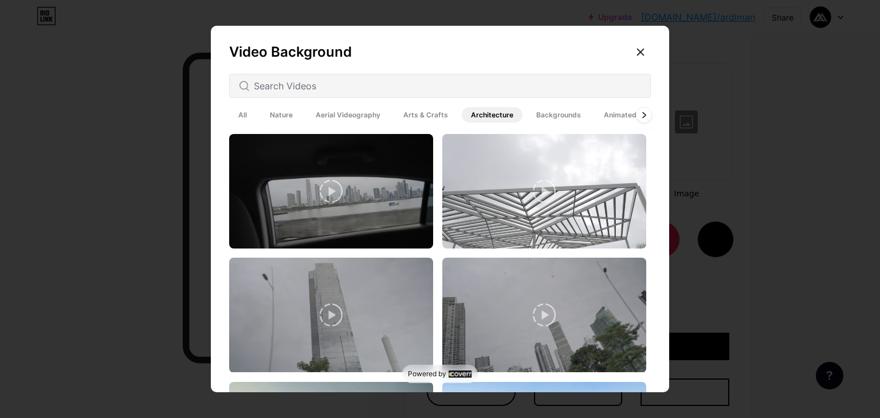
click at [637, 117] on div at bounding box center [644, 114] width 15 height 15
click at [555, 200] on video at bounding box center [545, 191] width 204 height 115
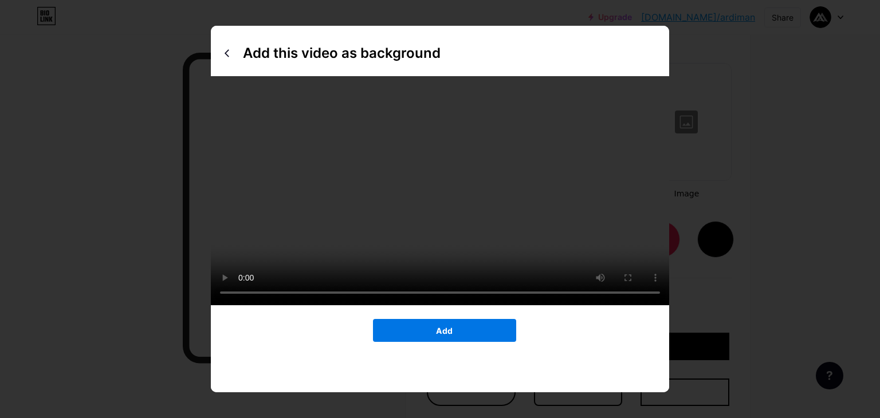
click at [453, 342] on button "Add" at bounding box center [444, 330] width 143 height 23
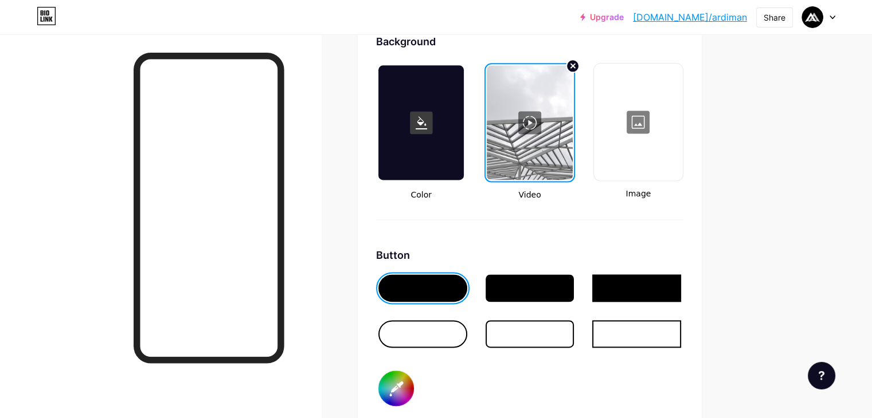
click at [682, 135] on div at bounding box center [638, 122] width 87 height 115
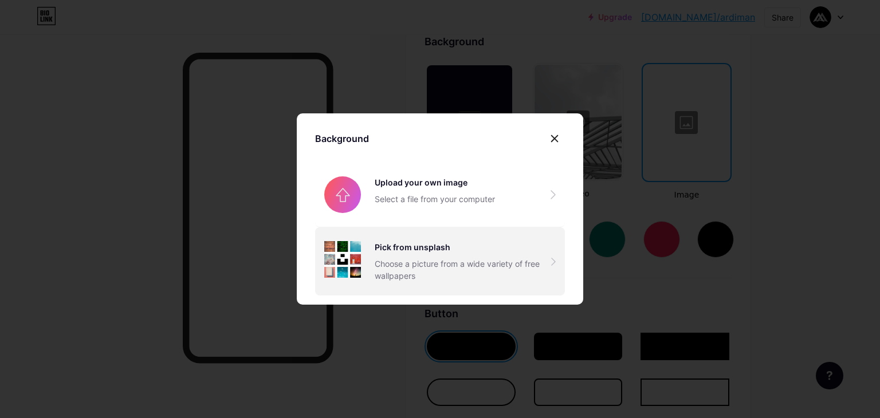
click at [441, 262] on div "Choose a picture from a wide variety of free wallpapers" at bounding box center [463, 270] width 177 height 24
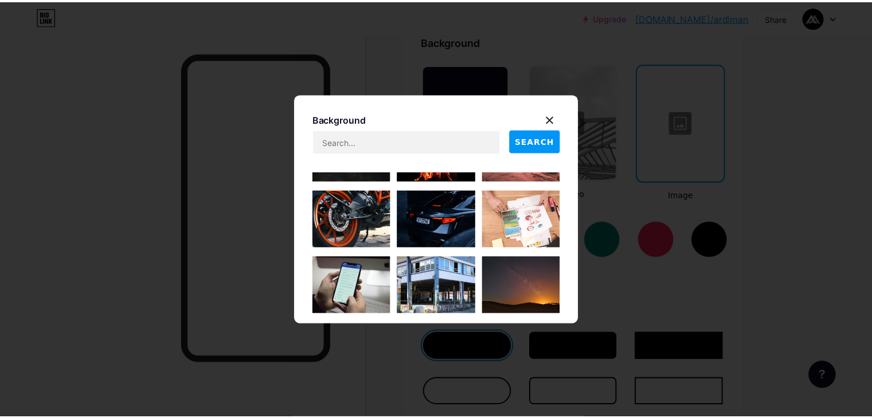
scroll to position [580, 0]
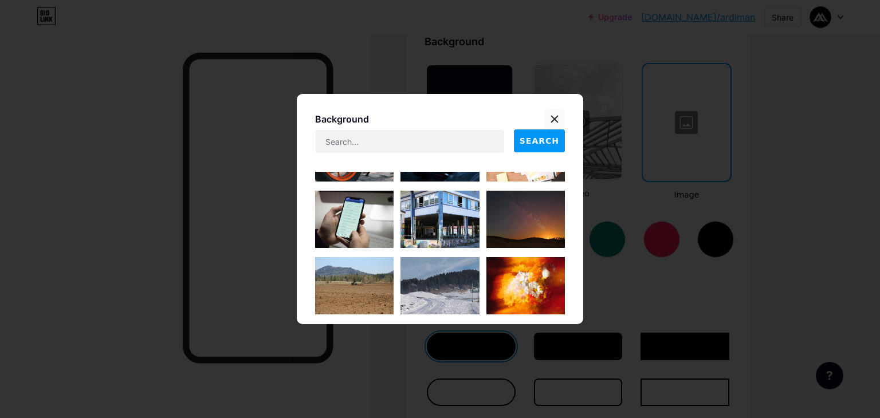
click at [550, 114] on div at bounding box center [555, 119] width 21 height 21
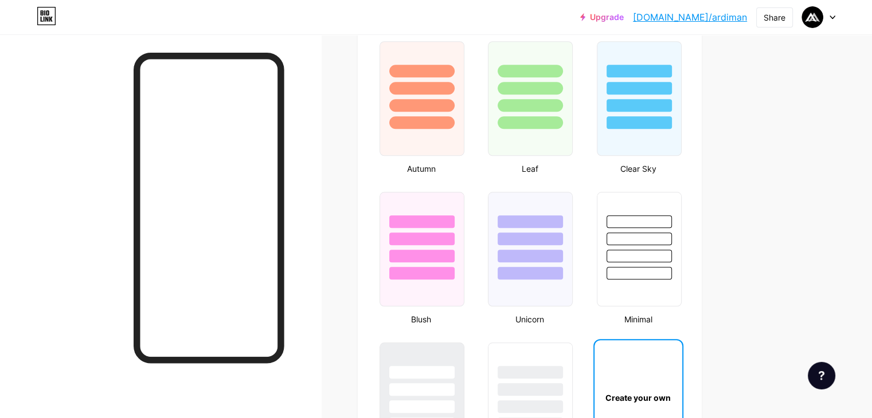
scroll to position [1033, 0]
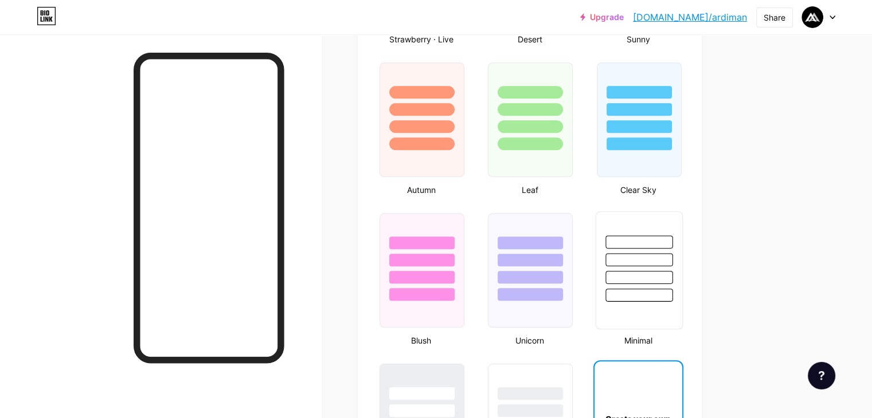
click at [672, 253] on div at bounding box center [638, 259] width 67 height 13
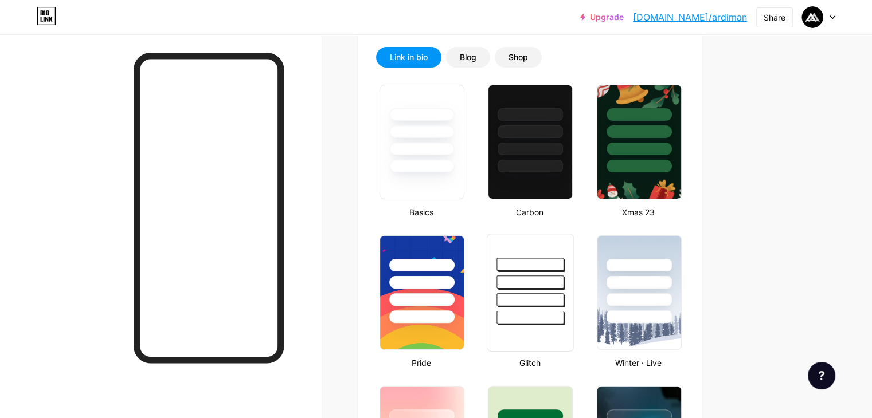
scroll to position [257, 0]
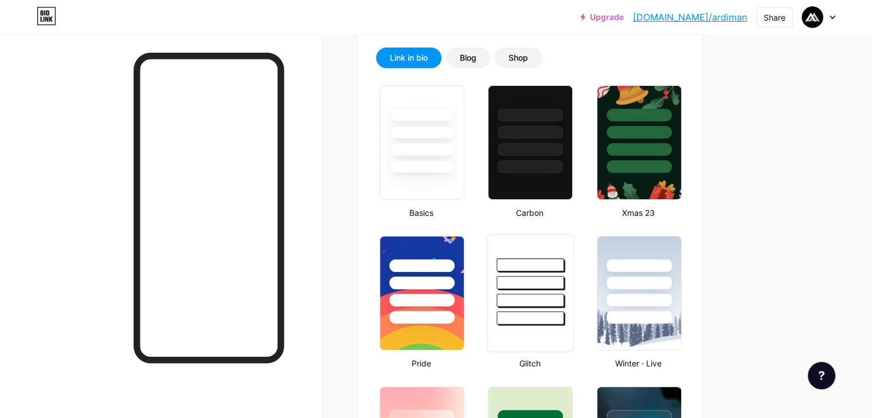
click at [564, 278] on div at bounding box center [530, 282] width 67 height 13
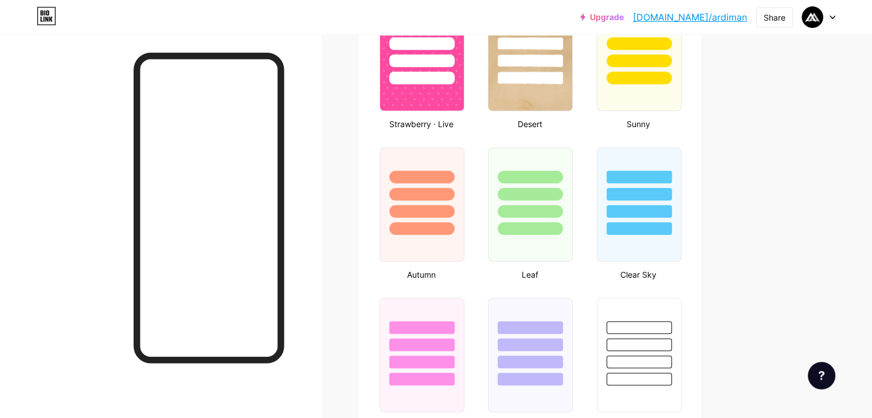
scroll to position [993, 0]
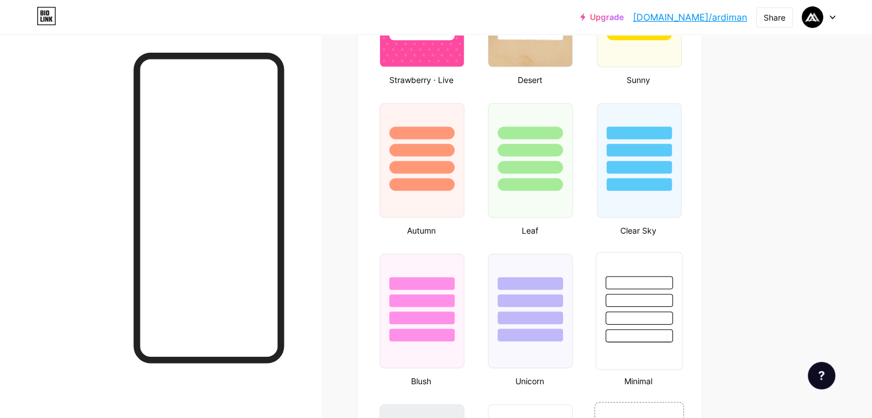
click at [655, 312] on div at bounding box center [638, 318] width 67 height 13
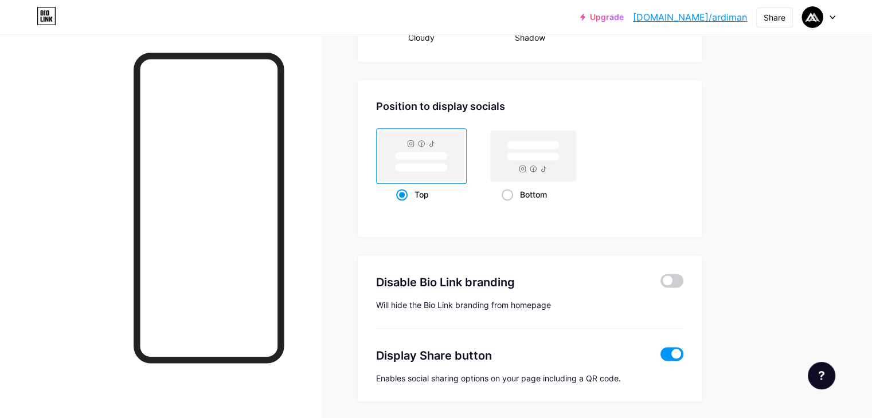
scroll to position [1479, 0]
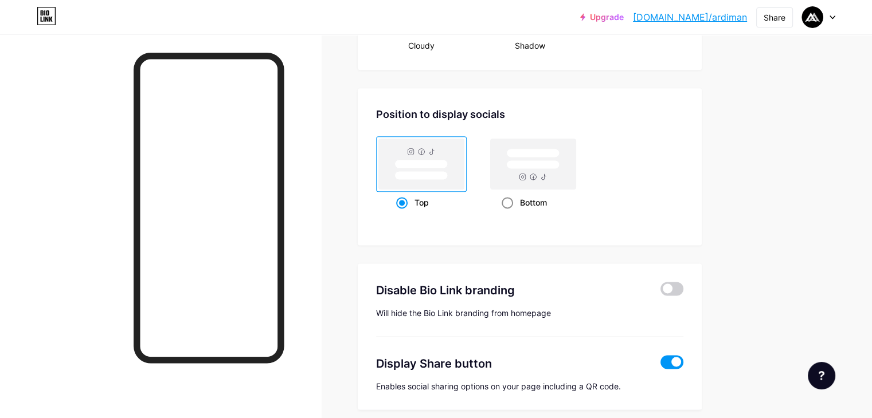
click at [562, 166] on rect at bounding box center [533, 164] width 85 height 50
click at [509, 213] on input "Bottom" at bounding box center [505, 216] width 7 height 7
radio input "true"
click at [447, 201] on div "Top" at bounding box center [421, 202] width 51 height 21
click at [404, 213] on input "Top" at bounding box center [399, 216] width 7 height 7
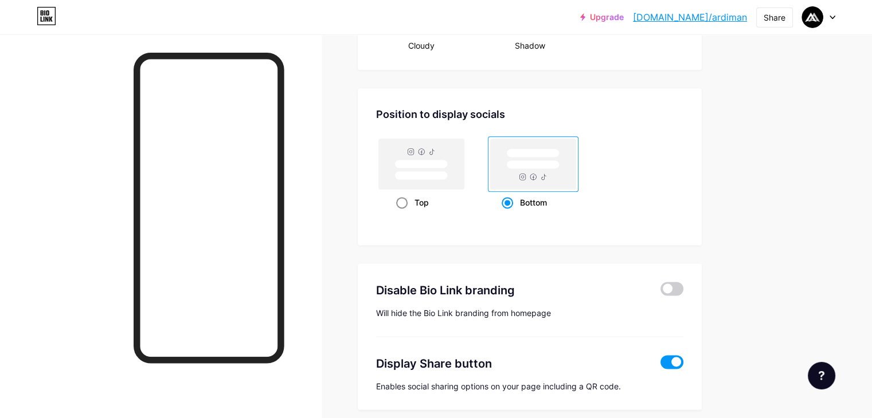
radio input "true"
click at [561, 201] on div "Bottom" at bounding box center [534, 202] width 64 height 21
click at [509, 213] on input "Bottom" at bounding box center [505, 216] width 7 height 7
radio input "true"
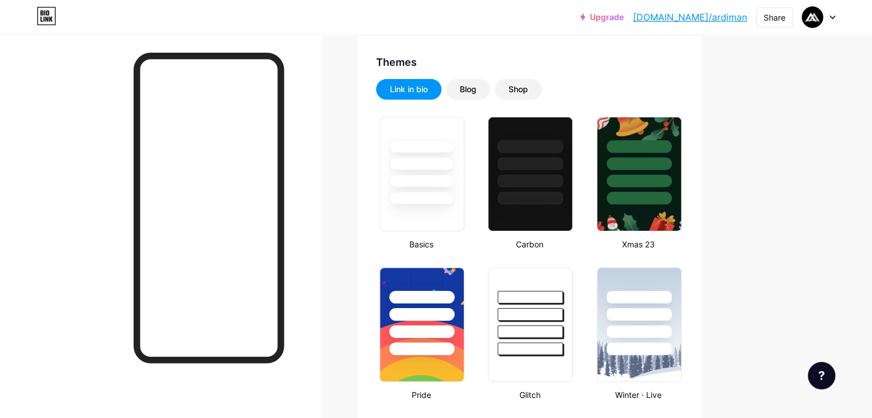
scroll to position [0, 0]
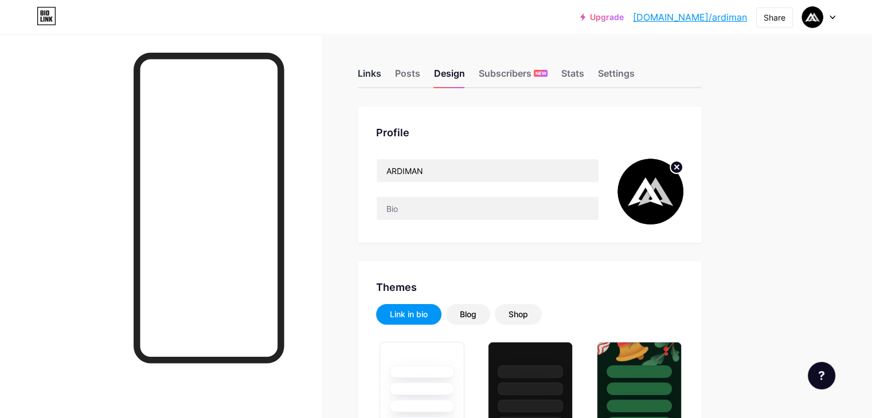
click at [381, 73] on div "Links" at bounding box center [370, 76] width 24 height 21
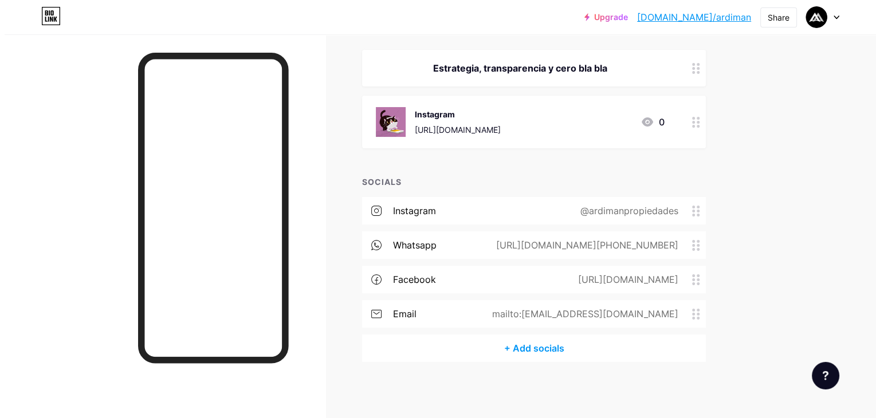
scroll to position [131, 0]
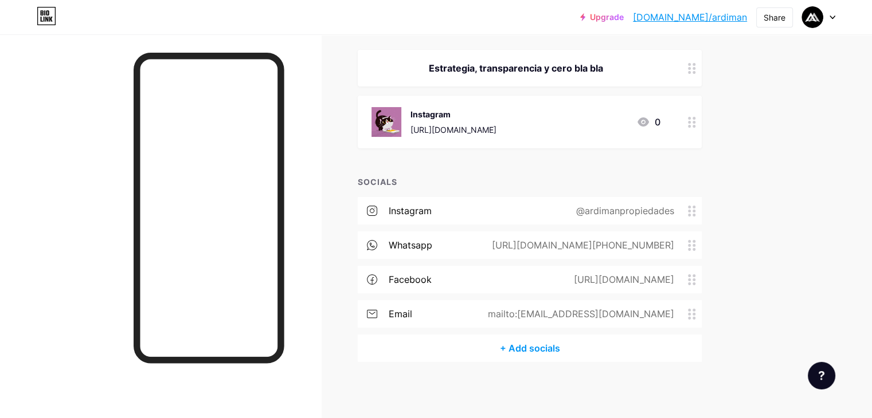
click at [496, 129] on div "[URL][DOMAIN_NAME]" at bounding box center [453, 130] width 86 height 12
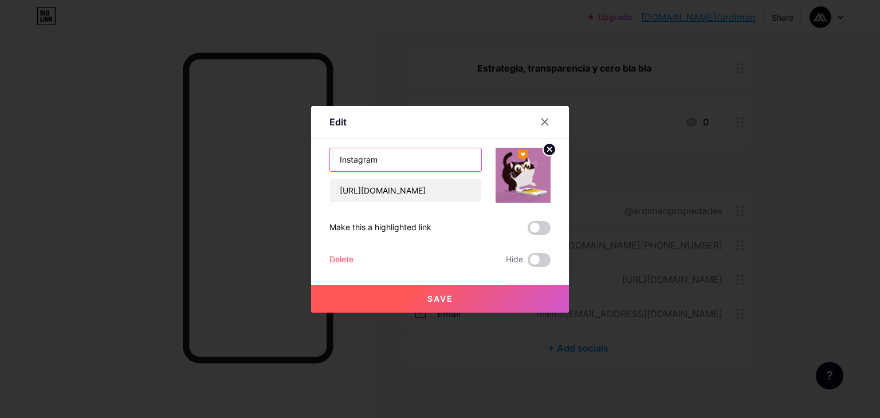
click at [416, 155] on input "Instagram" at bounding box center [405, 159] width 151 height 23
type input "I"
click at [528, 225] on span at bounding box center [539, 228] width 23 height 14
click at [528, 231] on input "checkbox" at bounding box center [528, 231] width 0 height 0
click at [537, 232] on span at bounding box center [539, 228] width 23 height 14
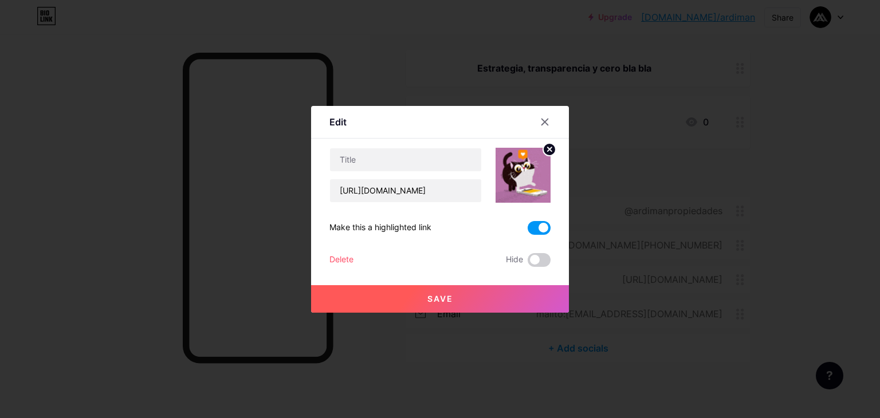
click at [528, 231] on input "checkbox" at bounding box center [528, 231] width 0 height 0
click at [477, 230] on div "Hacer de este un enlace destacado" at bounding box center [440, 228] width 221 height 14
click at [530, 228] on span at bounding box center [539, 228] width 23 height 14
click at [528, 231] on input "checkbox" at bounding box center [528, 231] width 0 height 0
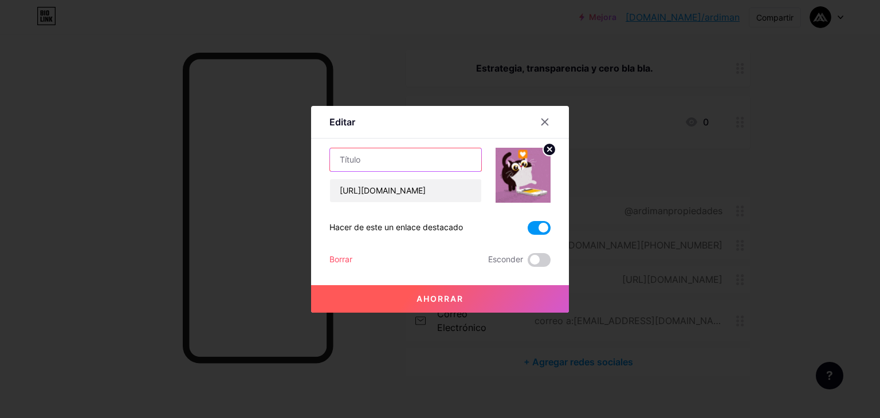
click at [436, 164] on input "text" at bounding box center [405, 159] width 151 height 23
type input "Insta"
click at [445, 305] on button "Ahorrar" at bounding box center [440, 299] width 258 height 28
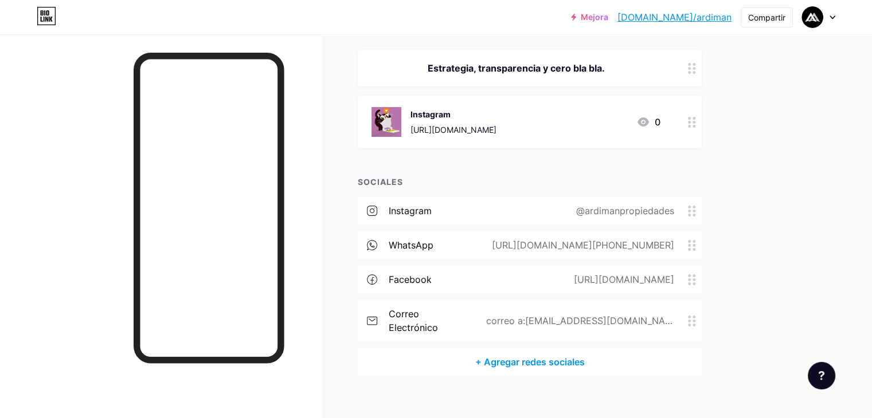
click at [640, 128] on div "Instagram [URL][DOMAIN_NAME] 0" at bounding box center [515, 122] width 289 height 30
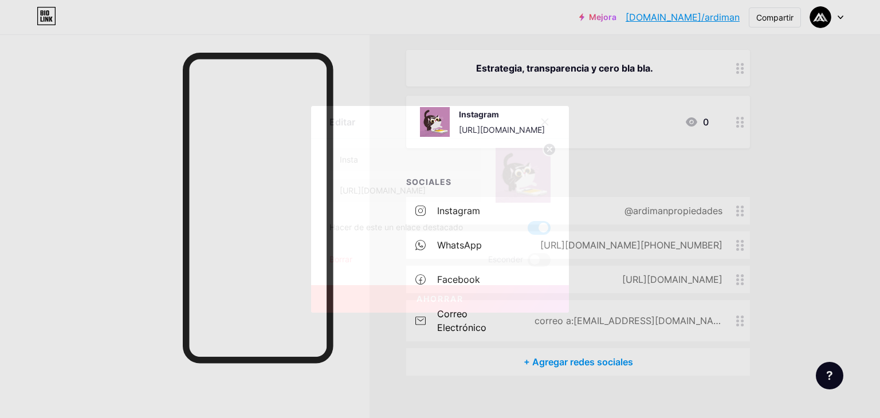
click at [533, 232] on span at bounding box center [539, 228] width 23 height 14
click at [528, 231] on input "checkbox" at bounding box center [528, 231] width 0 height 0
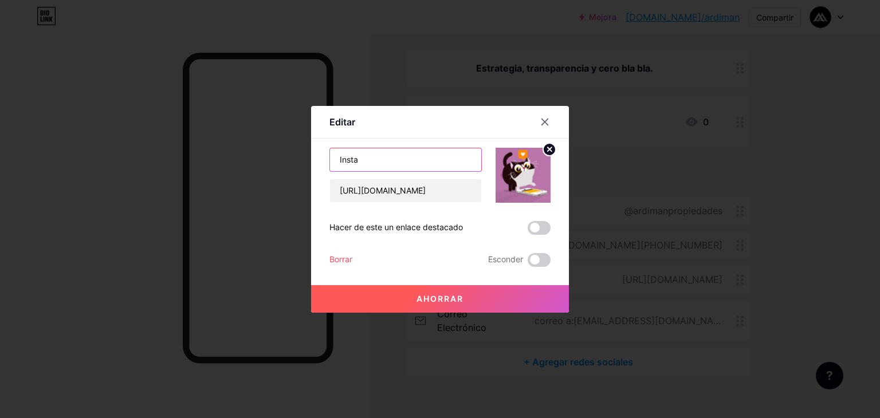
click at [416, 160] on input "Insta" at bounding box center [405, 159] width 151 height 23
type input "I"
click at [389, 159] on input "Nuestro Whatsapp" at bounding box center [405, 159] width 151 height 23
type input "Nuestro WhatsApp"
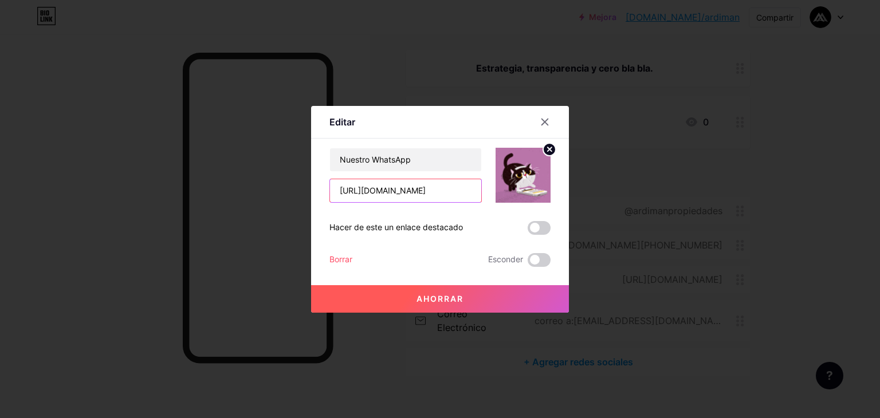
scroll to position [0, 0]
drag, startPoint x: 470, startPoint y: 191, endPoint x: 320, endPoint y: 200, distance: 150.4
click at [320, 200] on div "Editar Contenido YouTube Reproduce videos de YouTube sin salir de tu página. AG…" at bounding box center [440, 209] width 258 height 207
click at [358, 195] on input "[URL][DOMAIN_NAME]" at bounding box center [405, 190] width 151 height 23
click at [362, 193] on input "[URL][DOMAIN_NAME]" at bounding box center [405, 190] width 151 height 23
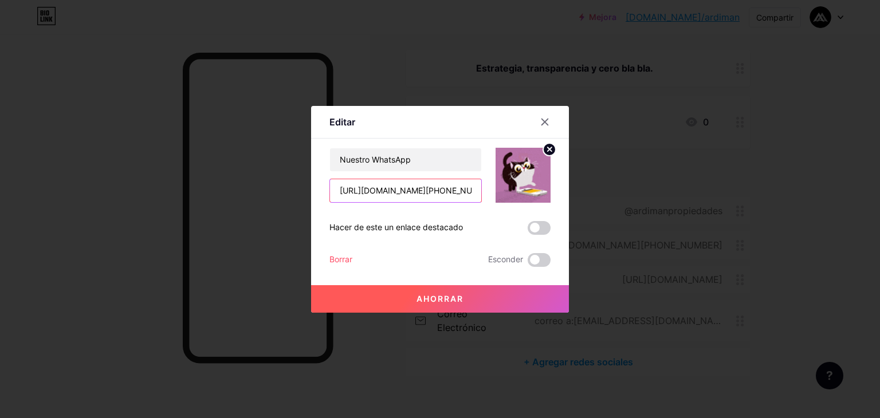
type input "[URL][DOMAIN_NAME][PHONE_NUMBER]"
click at [545, 154] on circle at bounding box center [549, 149] width 13 height 13
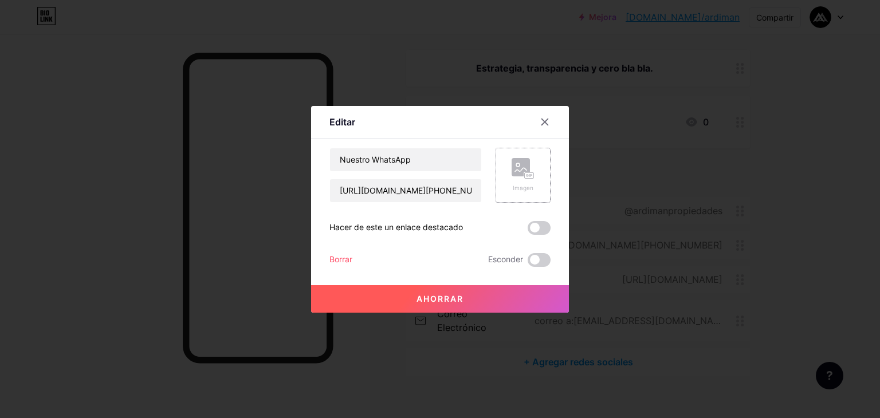
click at [525, 187] on font "Imagen" at bounding box center [523, 188] width 21 height 7
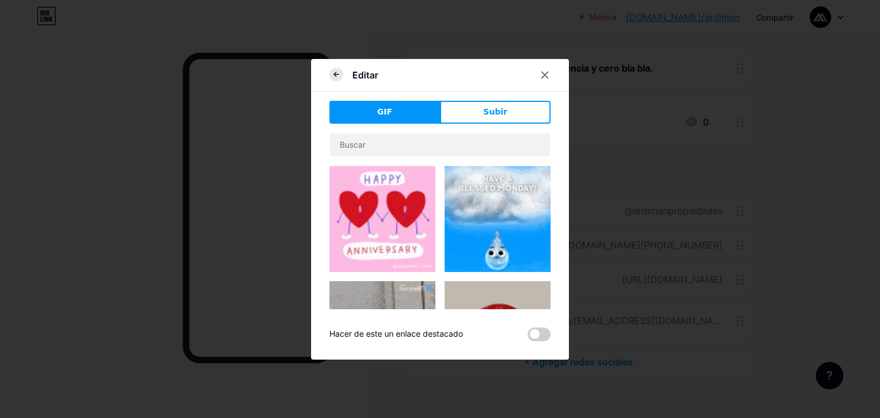
click at [330, 70] on icon at bounding box center [337, 75] width 14 height 14
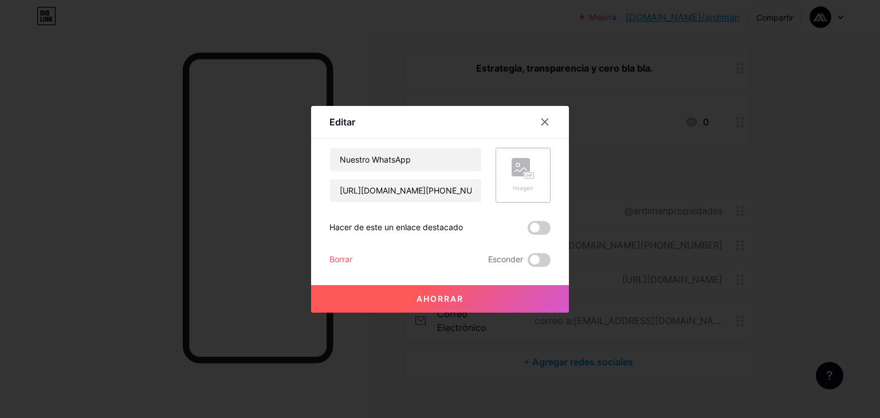
click at [515, 174] on rect at bounding box center [521, 167] width 18 height 18
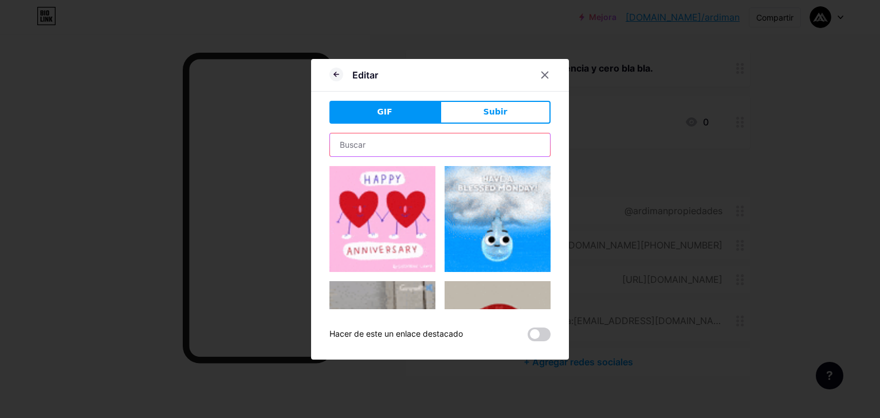
click at [389, 140] on input "text" at bounding box center [440, 145] width 220 height 23
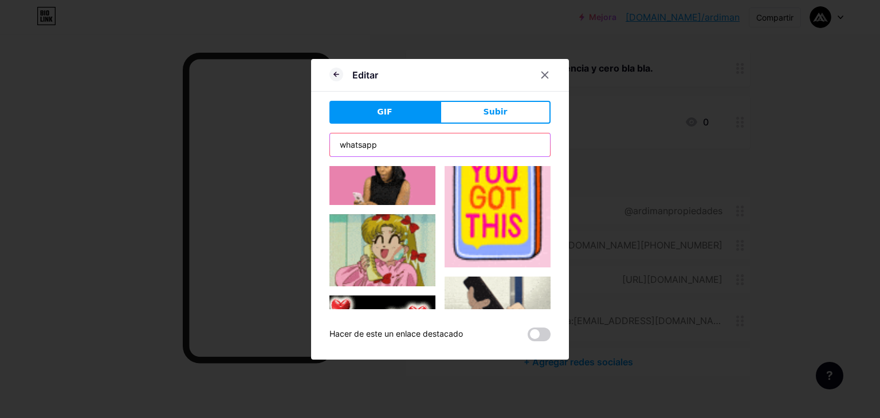
scroll to position [1612, 0]
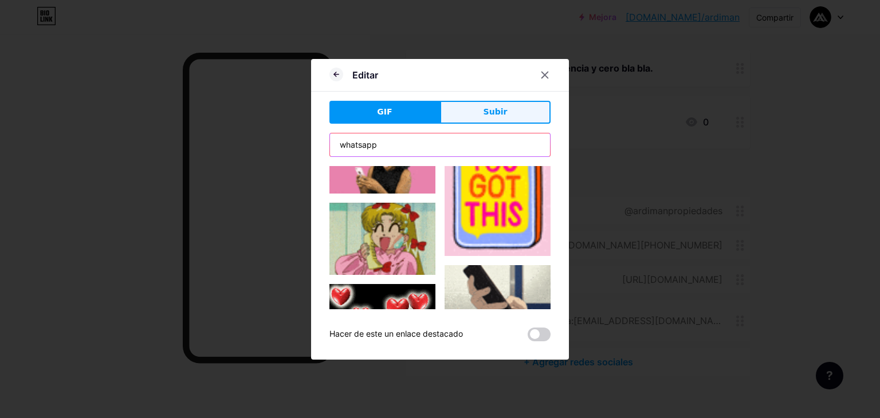
type input "whatsapp"
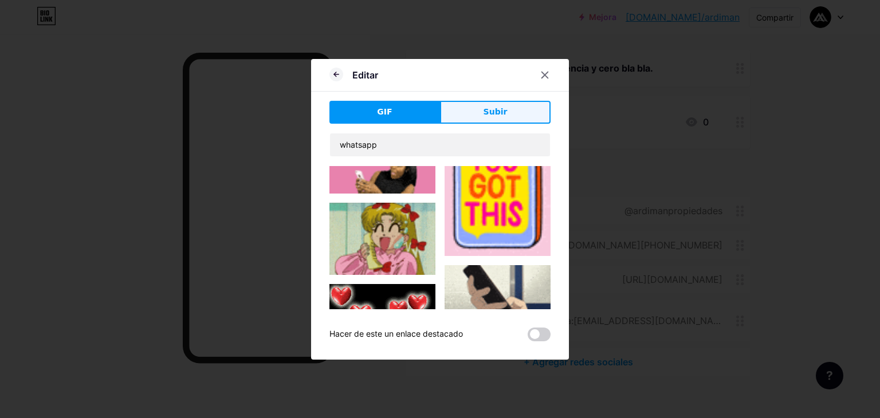
click at [473, 119] on button "Subir" at bounding box center [495, 112] width 111 height 23
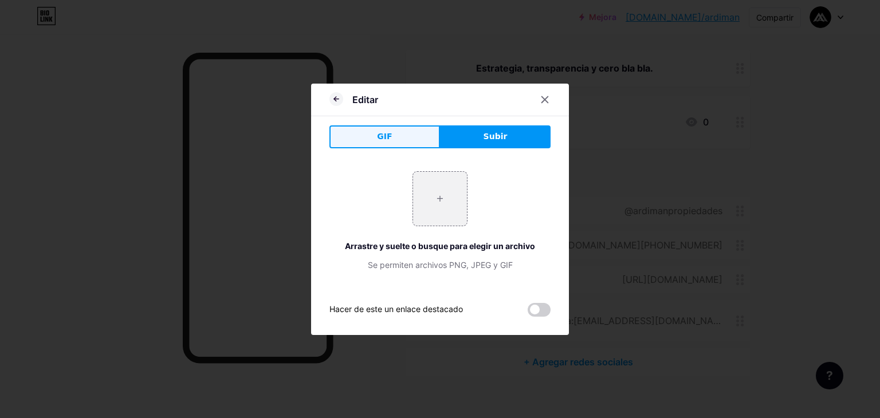
click at [398, 140] on button "GIF" at bounding box center [385, 137] width 111 height 23
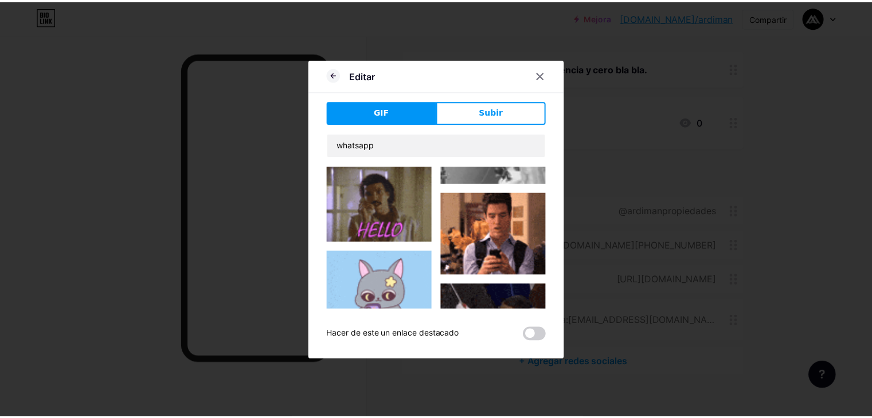
scroll to position [222, 0]
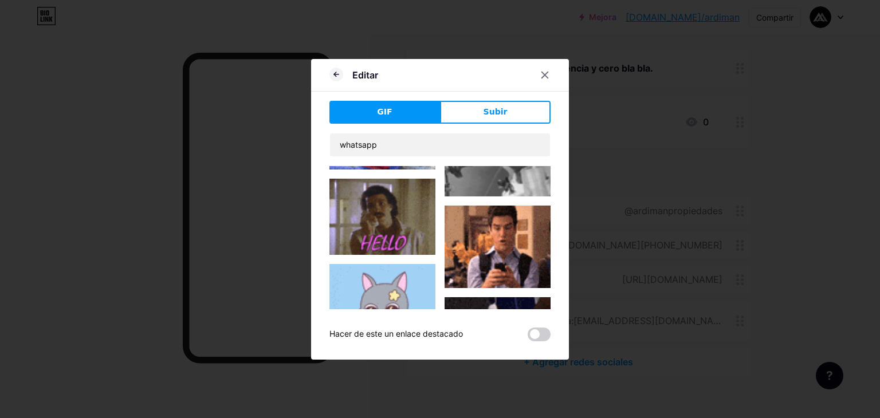
click at [502, 231] on img at bounding box center [498, 247] width 106 height 83
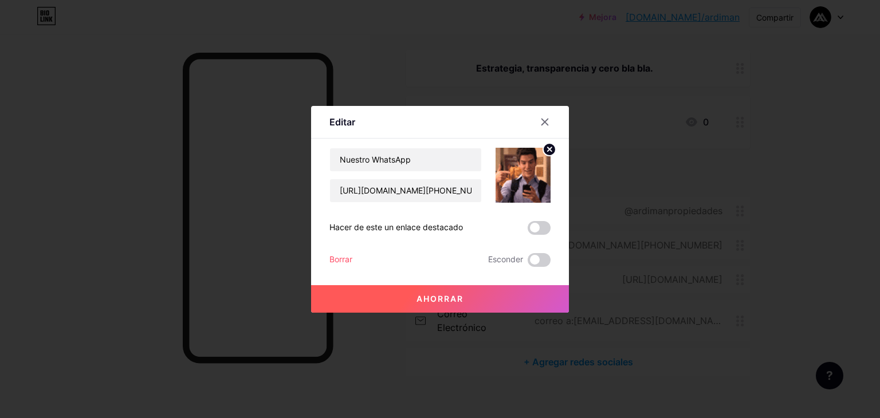
click at [454, 303] on button "Ahorrar" at bounding box center [440, 299] width 258 height 28
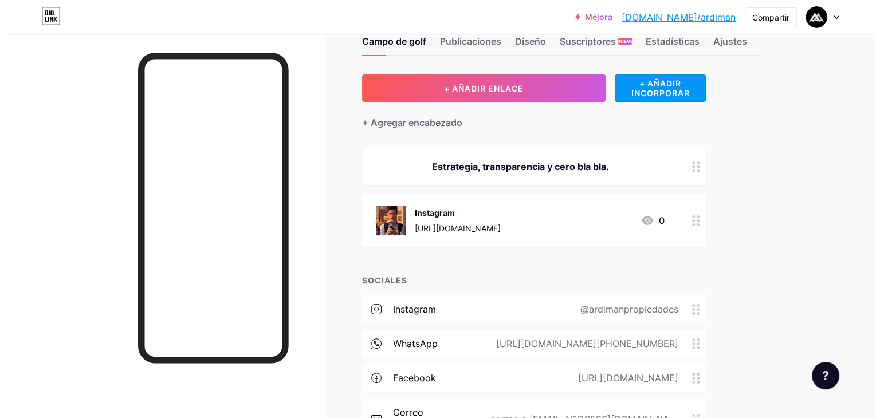
scroll to position [30, 0]
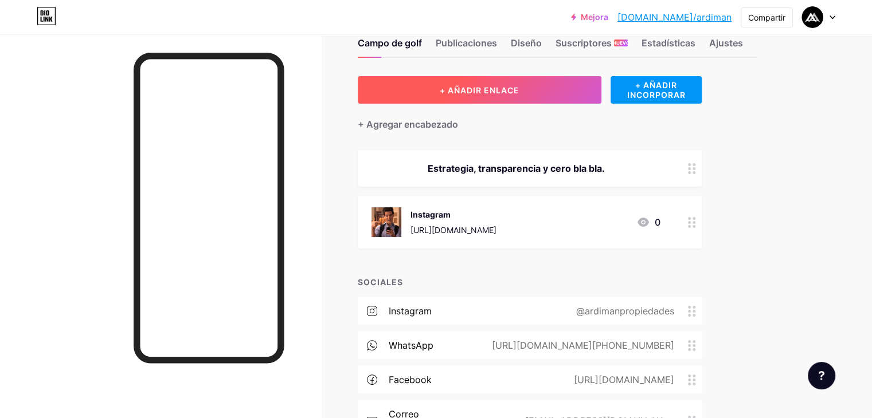
click at [519, 92] on font "+ AÑADIR ENLACE" at bounding box center [480, 90] width 80 height 10
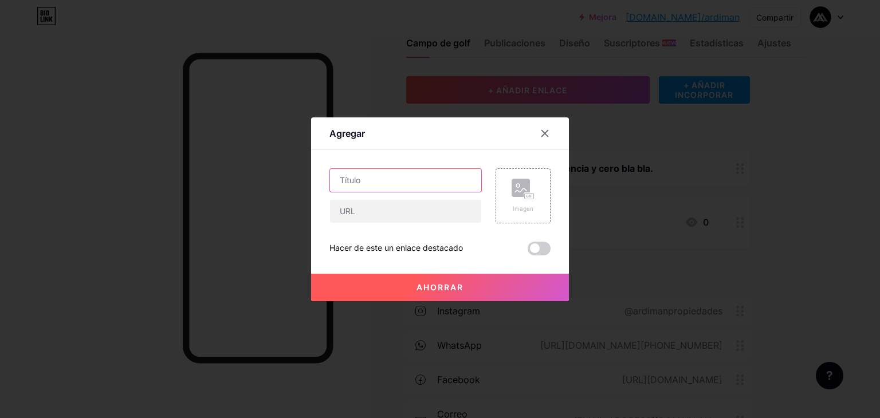
click at [443, 182] on input "text" at bounding box center [405, 180] width 151 height 23
type input "Los 7 Mandamientos"
click at [449, 285] on font "Ahorrar" at bounding box center [440, 288] width 47 height 10
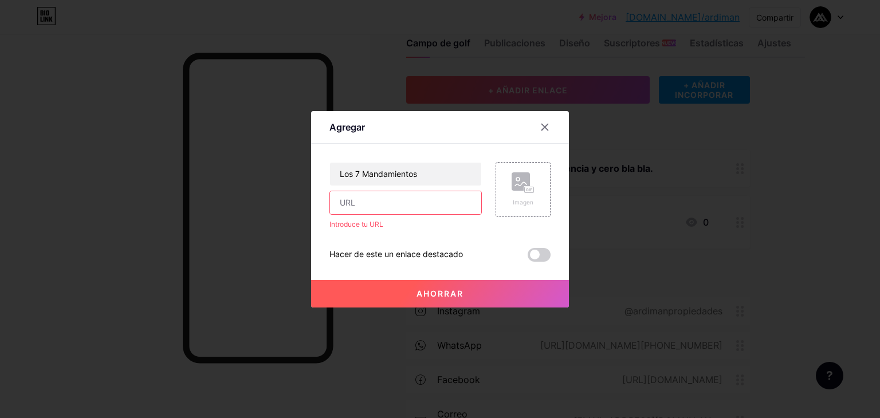
click at [414, 206] on input "text" at bounding box center [405, 202] width 151 height 23
paste input "[URL][DOMAIN_NAME]"
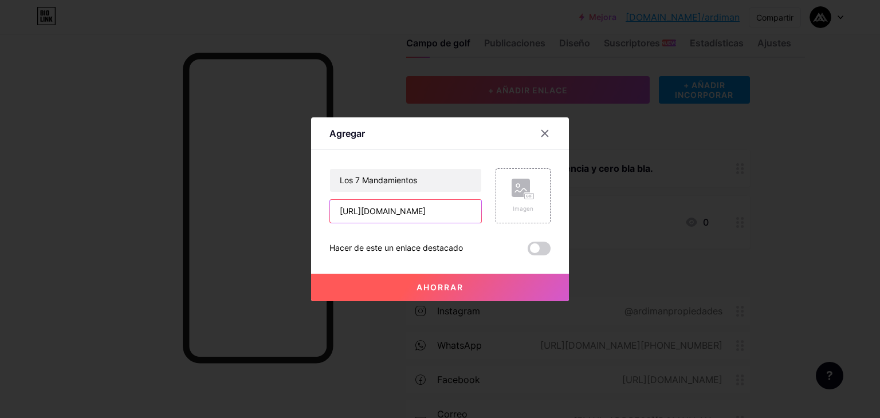
scroll to position [0, 146]
type input "[URL][DOMAIN_NAME]"
click at [539, 193] on div "Imagen" at bounding box center [523, 196] width 55 height 55
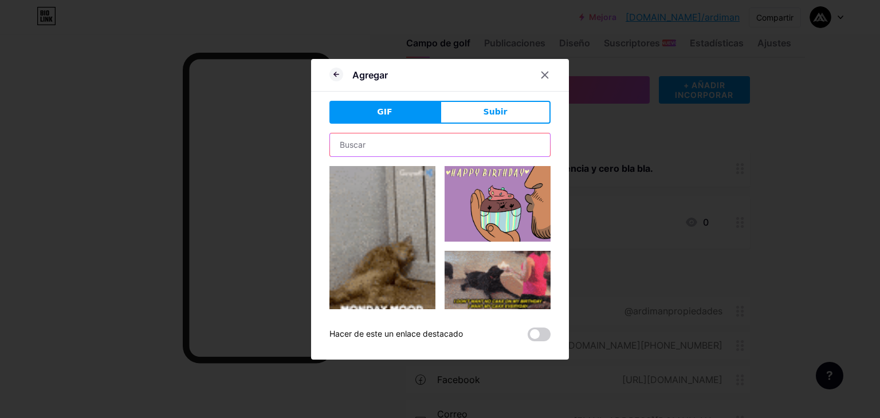
click at [429, 142] on input "text" at bounding box center [440, 145] width 220 height 23
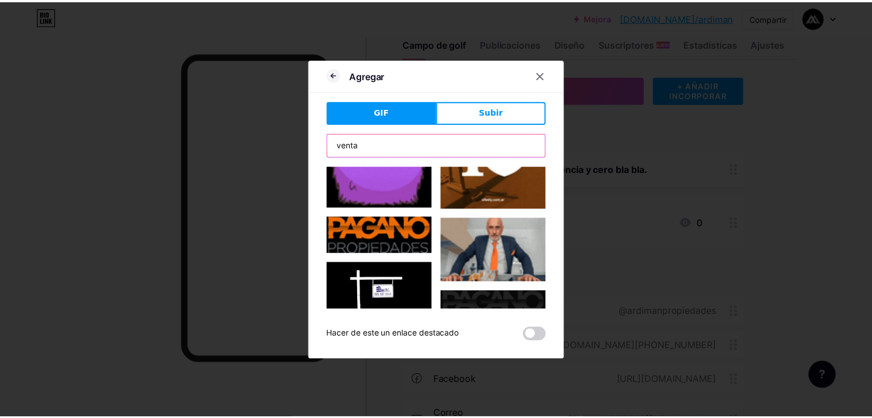
scroll to position [577, 0]
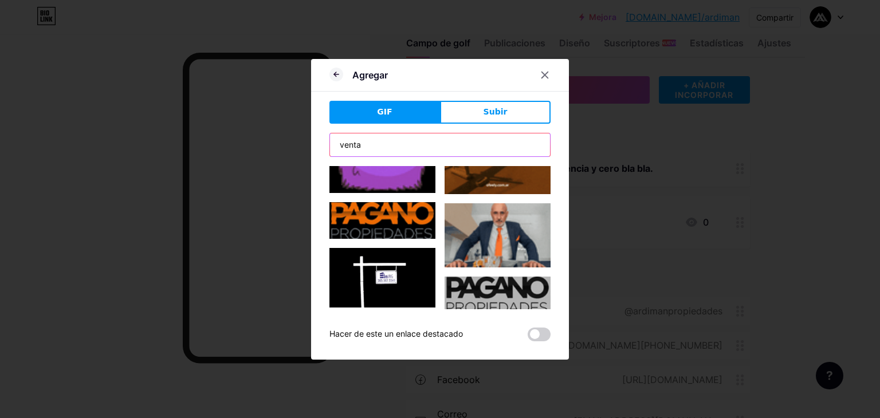
type input "venta"
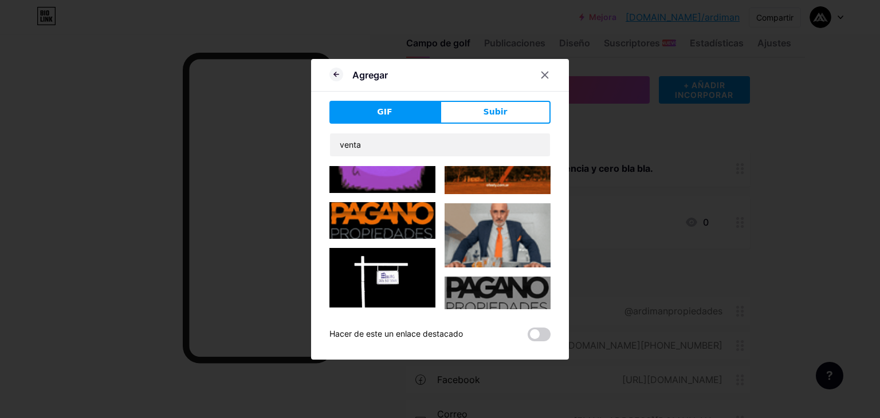
click at [504, 225] on img at bounding box center [498, 235] width 106 height 64
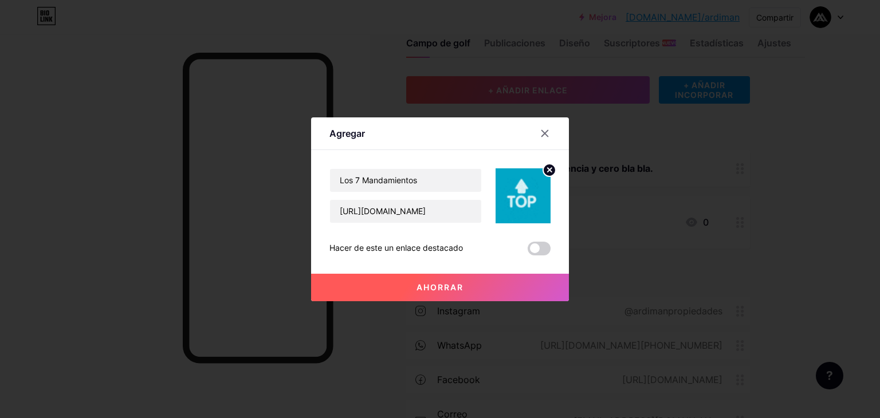
click at [437, 287] on font "Ahorrar" at bounding box center [440, 288] width 47 height 10
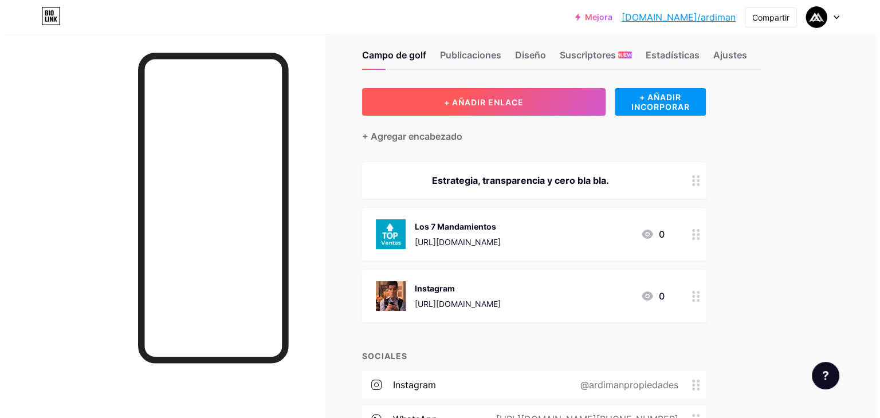
scroll to position [17, 0]
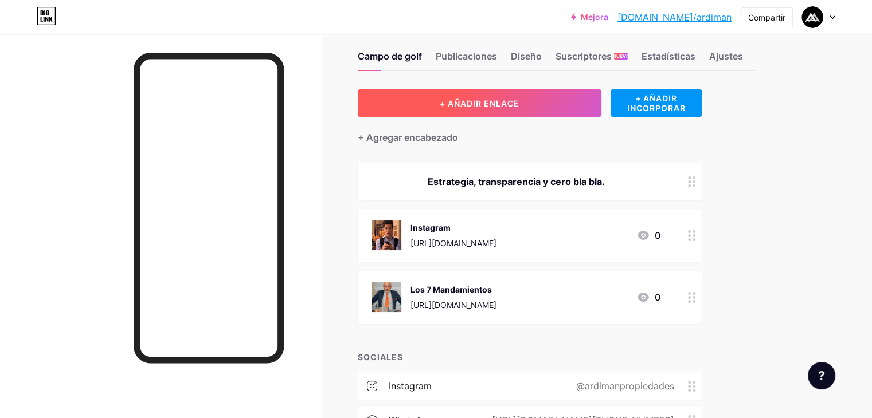
click at [568, 110] on button "+ AÑADIR ENLACE" at bounding box center [480, 103] width 244 height 28
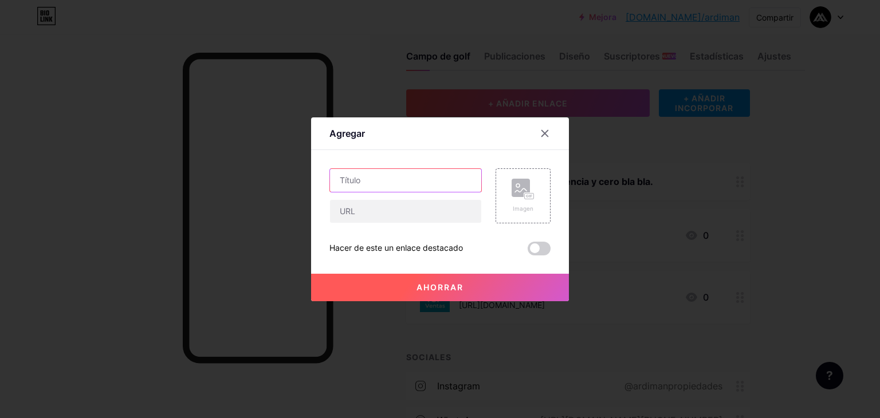
click at [413, 182] on input "text" at bounding box center [405, 180] width 151 height 23
click at [397, 184] on input "Guía" at bounding box center [405, 180] width 151 height 23
type input "Guía "Estado de la propiedad""
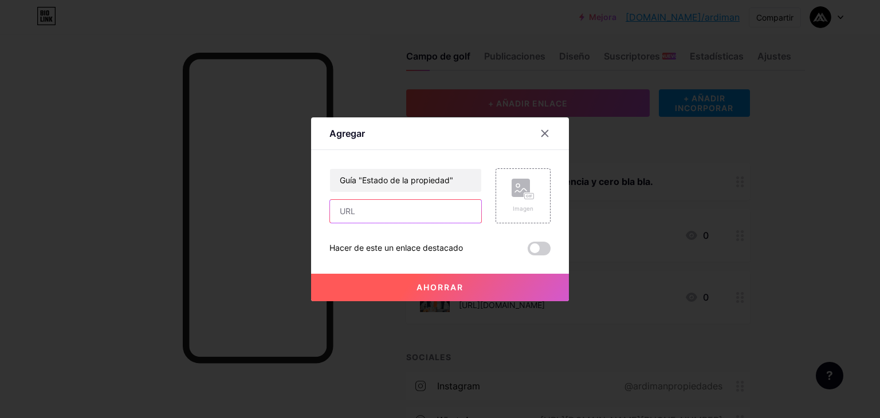
click at [426, 200] on input "text" at bounding box center [405, 211] width 151 height 23
paste input "[URL][DOMAIN_NAME]"
type input "[URL][DOMAIN_NAME]"
click at [468, 289] on button "Ahorrar" at bounding box center [440, 288] width 258 height 28
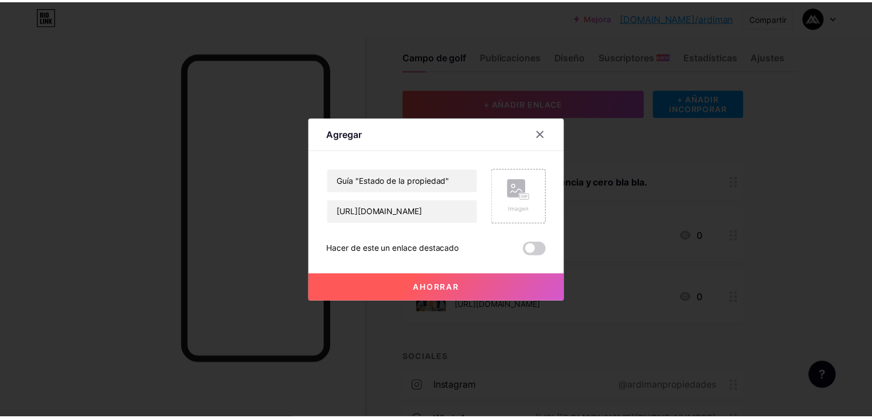
scroll to position [0, 0]
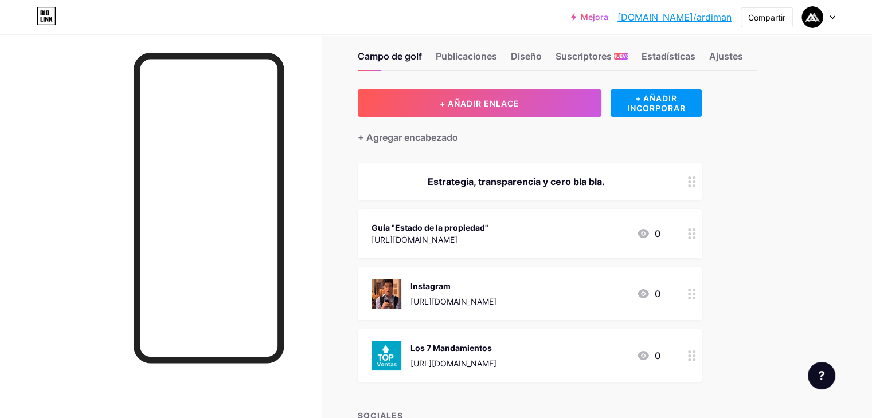
click at [496, 292] on div "Instagram [URL][DOMAIN_NAME]" at bounding box center [453, 294] width 86 height 30
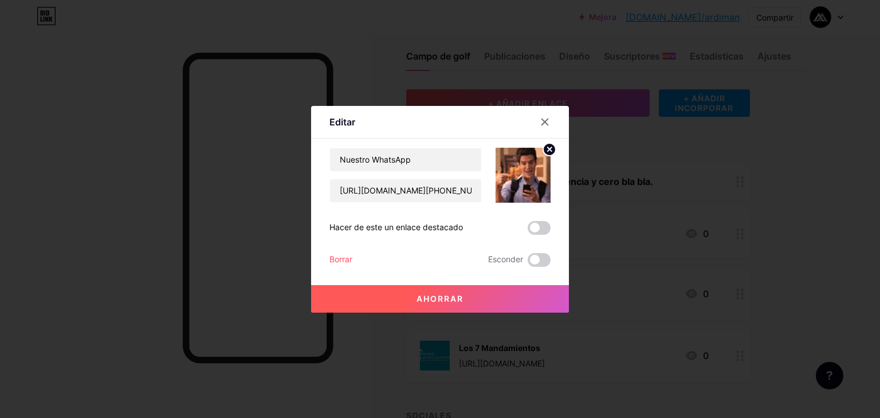
click at [544, 152] on circle at bounding box center [549, 149] width 13 height 13
click at [499, 307] on button "Ahorrar" at bounding box center [440, 299] width 258 height 28
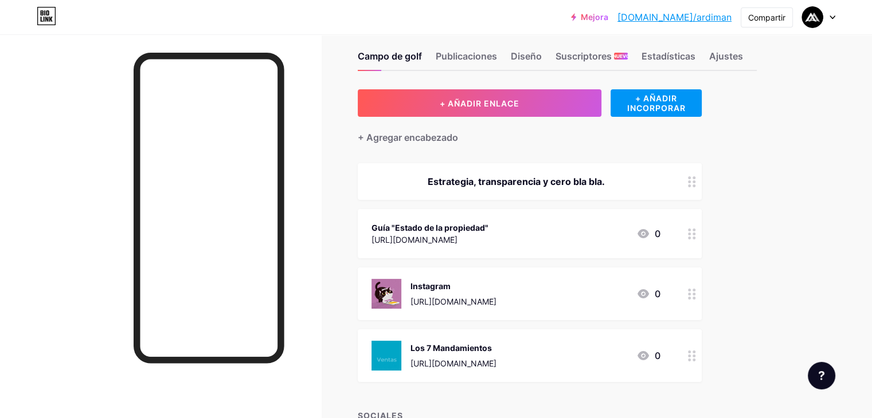
click at [496, 347] on div "Los 7 Mandamientos" at bounding box center [453, 348] width 86 height 12
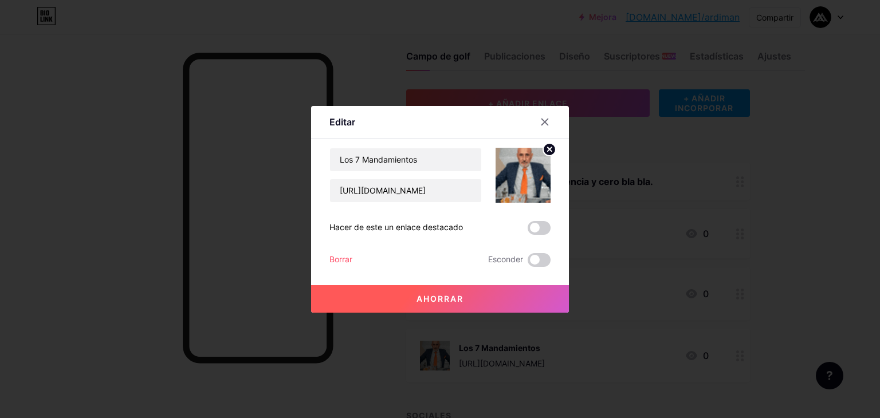
click at [543, 146] on circle at bounding box center [549, 149] width 13 height 13
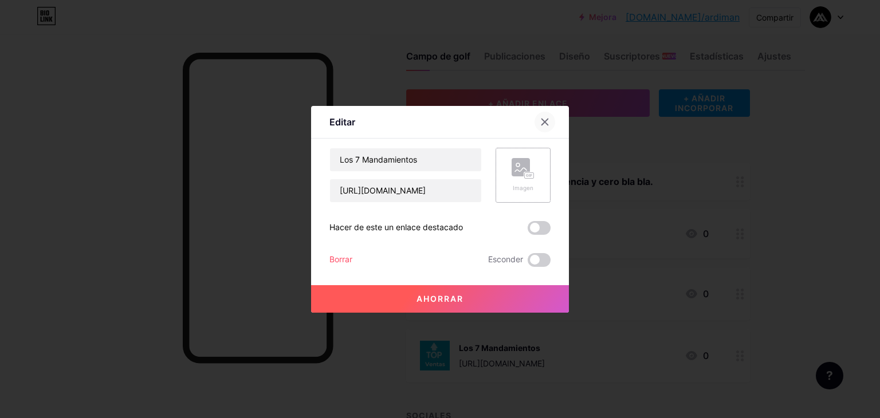
click at [538, 127] on div at bounding box center [545, 122] width 21 height 21
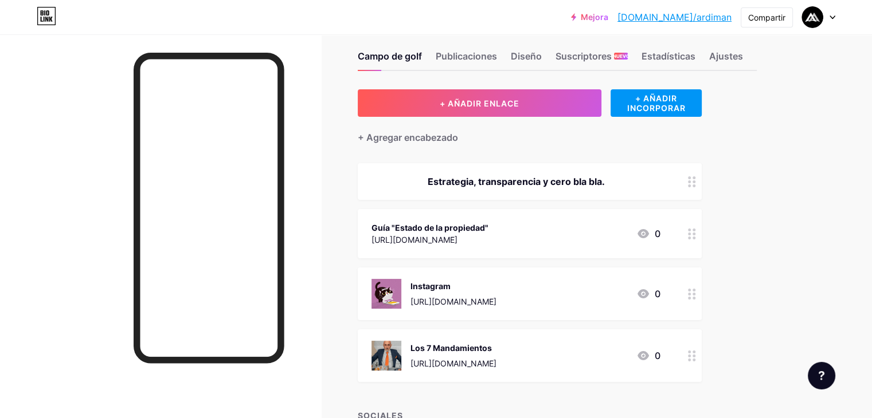
click at [757, 273] on div "+ AÑADIR ENLACE + AÑADIR INCORPORAR + Agregar encabezado Estrategia, transparen…" at bounding box center [557, 349] width 399 height 520
click at [757, 280] on div "+ AÑADIR ENLACE + AÑADIR INCORPORAR + Agregar encabezado Estrategia, transparen…" at bounding box center [557, 349] width 399 height 520
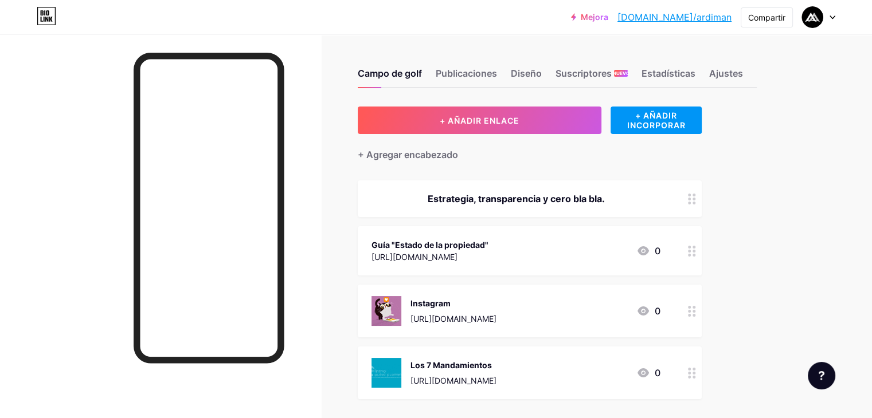
click at [757, 253] on div "+ AÑADIR ENLACE + AÑADIR INCORPORAR + Agregar encabezado Estrategia, transparen…" at bounding box center [557, 367] width 399 height 520
click at [496, 363] on div "Los 7 Mandamientos" at bounding box center [453, 365] width 86 height 12
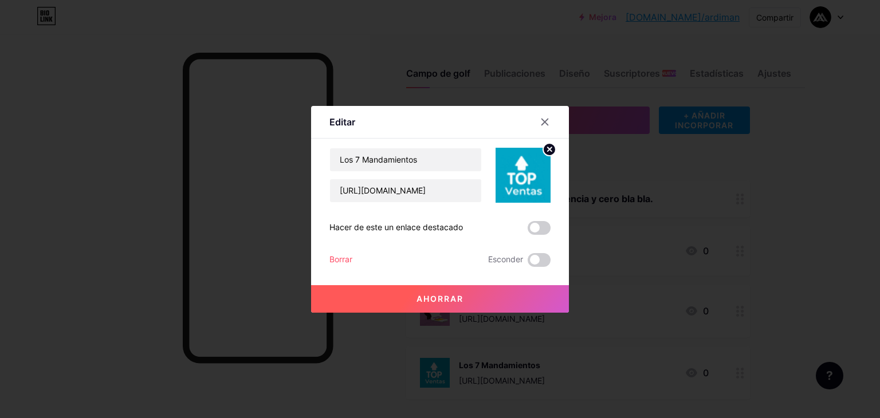
click at [546, 144] on circle at bounding box center [549, 149] width 13 height 13
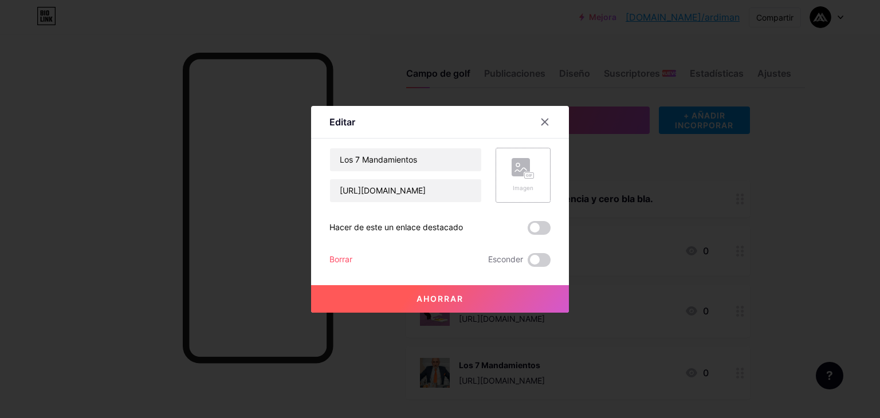
click at [439, 303] on button "Ahorrar" at bounding box center [440, 299] width 258 height 28
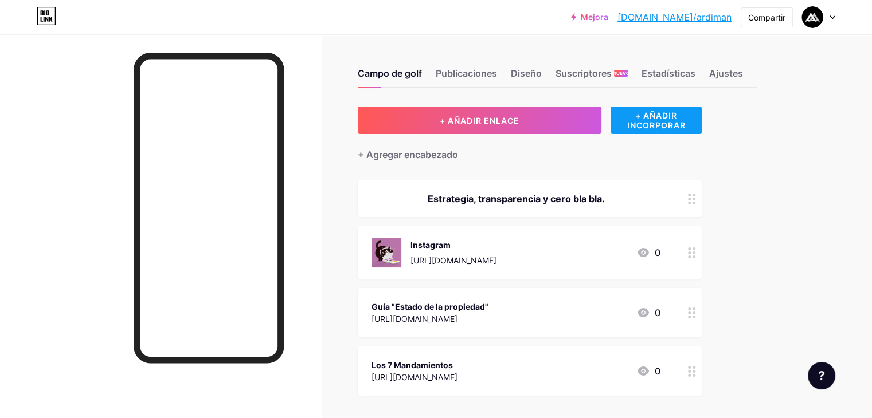
click at [685, 120] on font "+ AÑADIR INCORPORAR" at bounding box center [656, 120] width 58 height 19
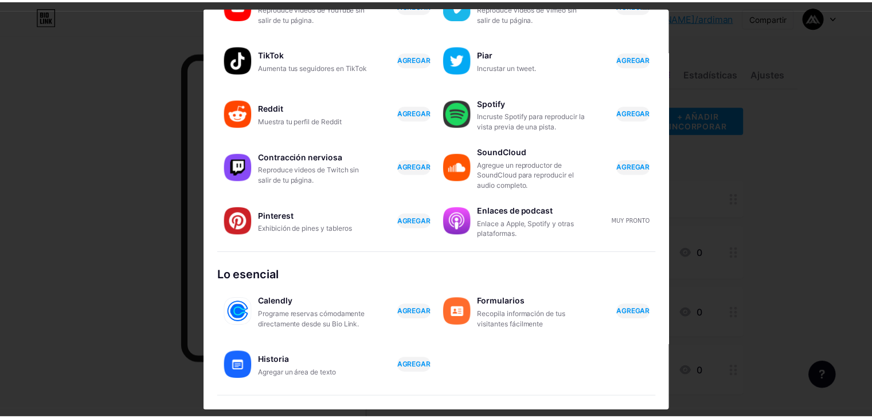
scroll to position [179, 0]
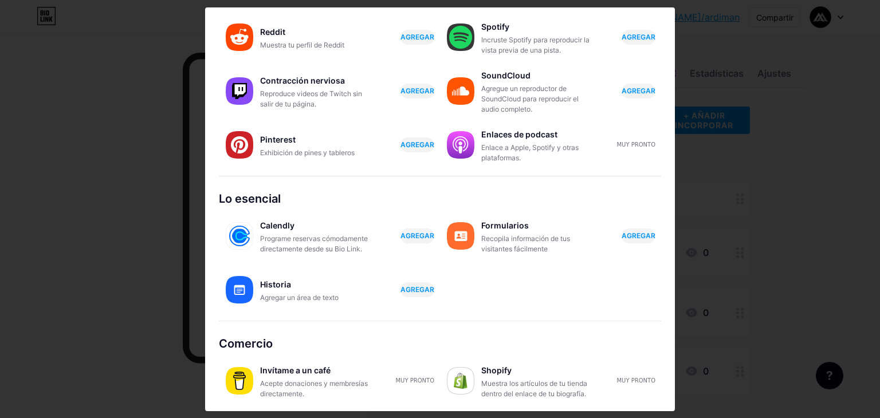
click at [780, 277] on div at bounding box center [440, 209] width 880 height 418
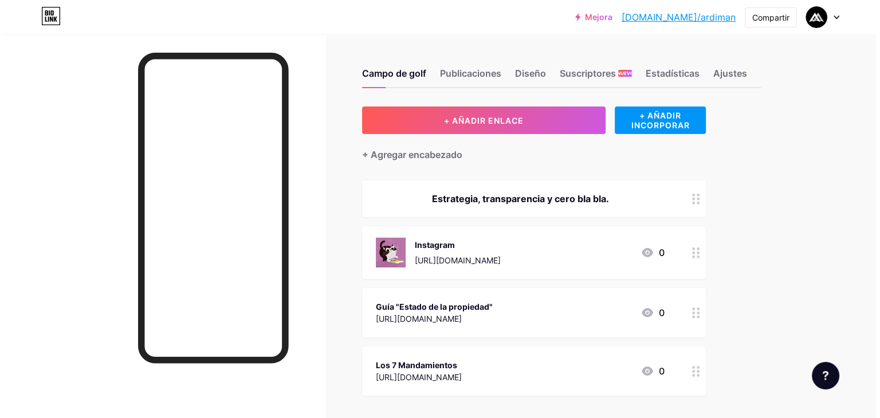
scroll to position [0, 0]
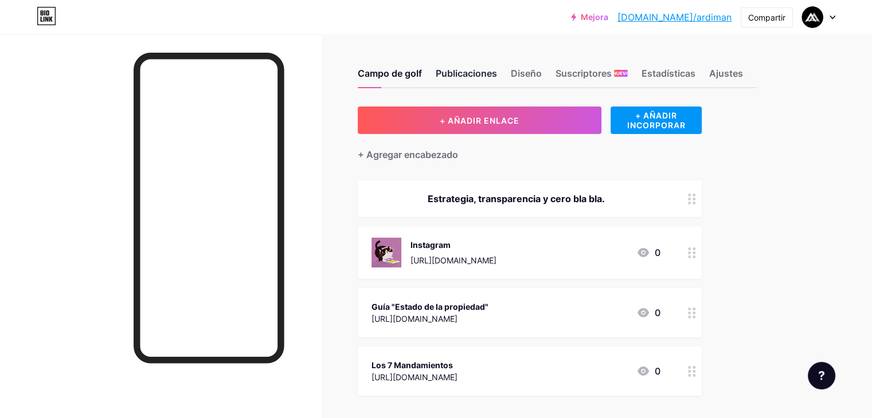
click at [497, 81] on div "Publicaciones" at bounding box center [466, 76] width 61 height 21
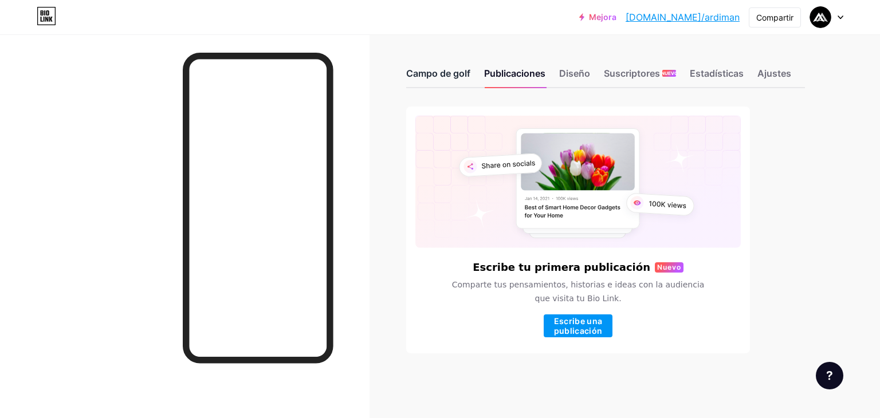
click at [431, 72] on font "Campo de golf" at bounding box center [438, 73] width 64 height 11
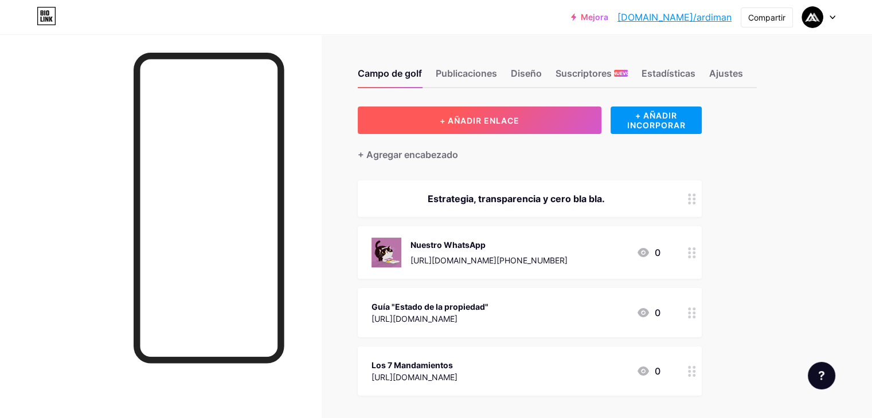
click at [601, 123] on button "+ AÑADIR ENLACE" at bounding box center [480, 121] width 244 height 28
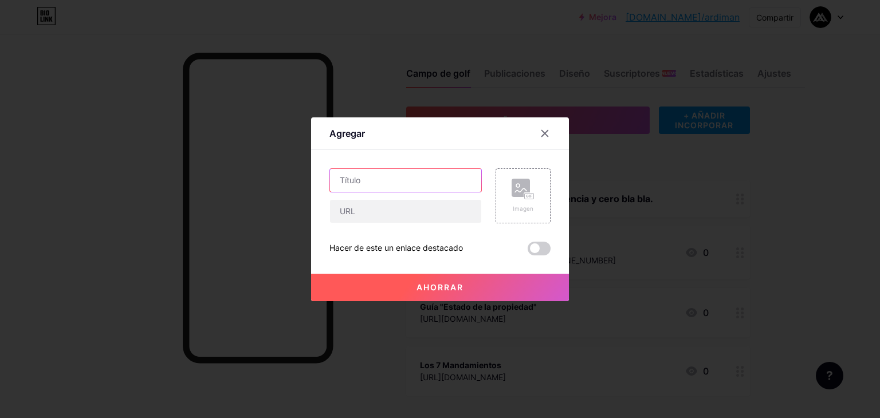
click at [410, 178] on input "text" at bounding box center [405, 180] width 151 height 23
paste input "[URL][DOMAIN_NAME]"
type input "Propiedades Disponibles"
click at [434, 209] on input "text" at bounding box center [405, 211] width 151 height 23
paste input "[URL][DOMAIN_NAME]"
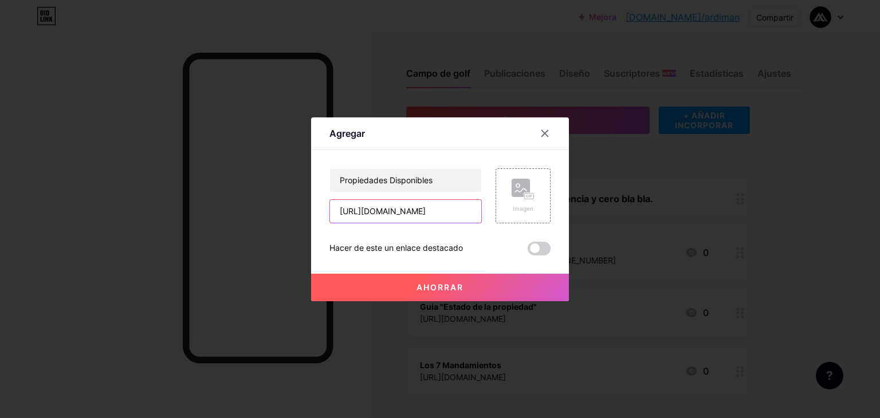
scroll to position [0, 80]
type input "[URL][DOMAIN_NAME]"
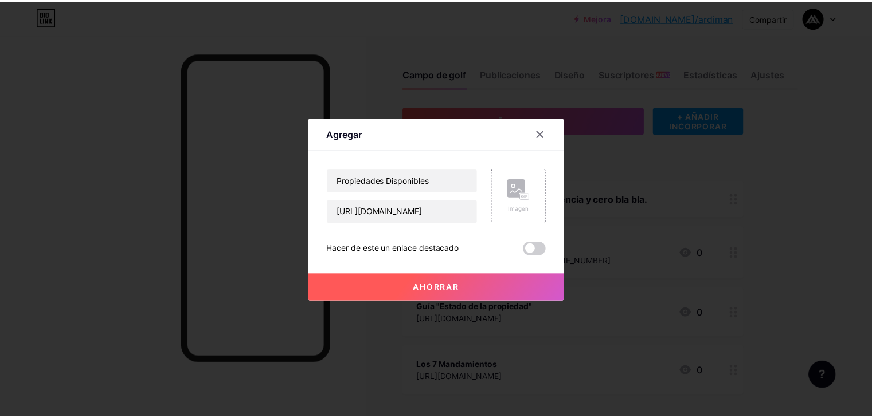
scroll to position [0, 0]
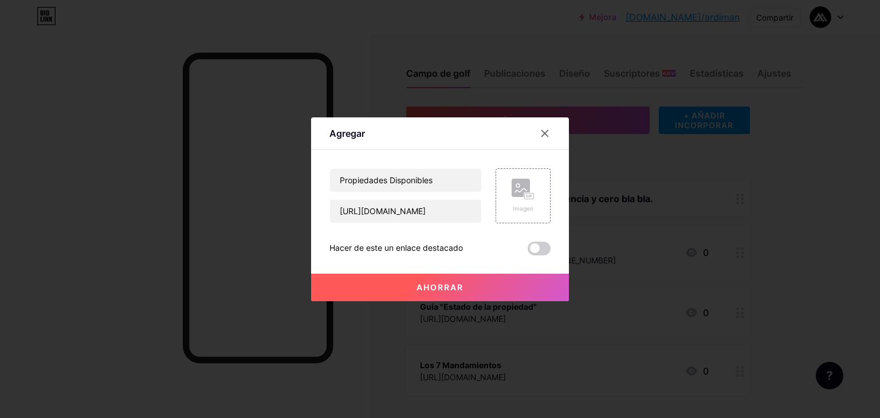
click at [476, 285] on button "Ahorrar" at bounding box center [440, 288] width 258 height 28
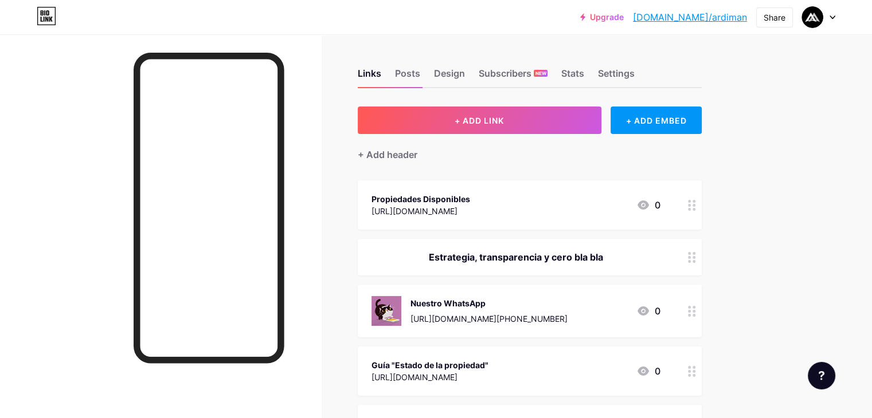
click at [750, 173] on div "Links Posts Design Subscribers NEW Stats Settings + ADD LINK + ADD EMBED + Add …" at bounding box center [375, 379] width 750 height 691
drag, startPoint x: 668, startPoint y: 253, endPoint x: 665, endPoint y: 206, distance: 47.1
click at [665, 206] on span "Propiedades Disponibles [URL][DOMAIN_NAME] 0 Estrategia, transparencia y cero b…" at bounding box center [530, 318] width 344 height 274
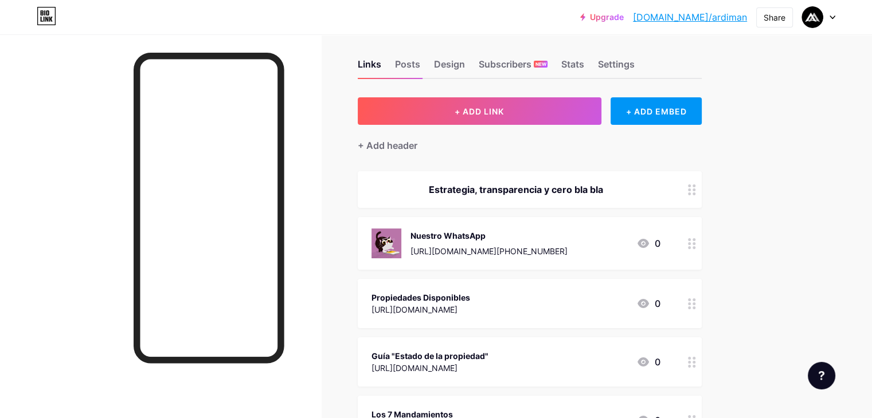
scroll to position [35, 0]
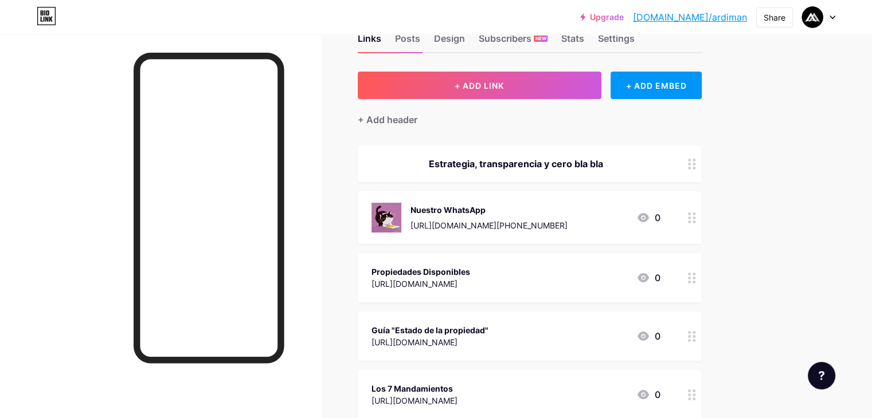
click at [488, 333] on div "Guía "Estado de la propiedad"" at bounding box center [429, 330] width 117 height 12
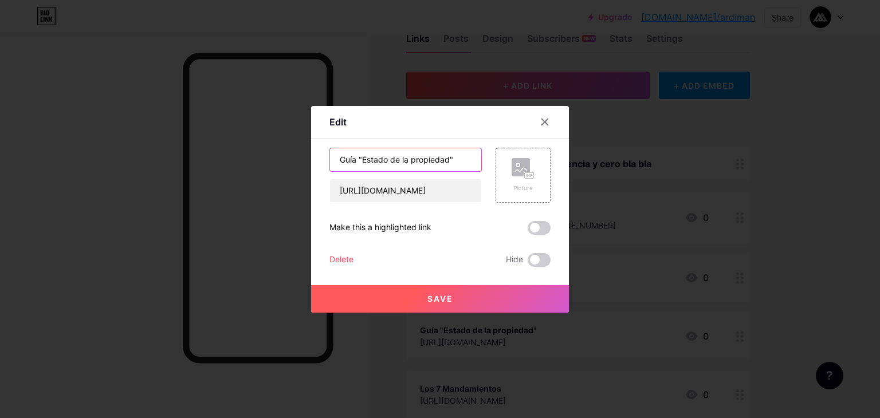
drag, startPoint x: 453, startPoint y: 165, endPoint x: 298, endPoint y: 173, distance: 154.9
click at [298, 173] on div "Edit Content YouTube Play YouTube video without leaving your page. ADD Vimeo Pl…" at bounding box center [440, 209] width 880 height 418
type input "Material gratuito"
click at [451, 301] on button "Save" at bounding box center [440, 299] width 258 height 28
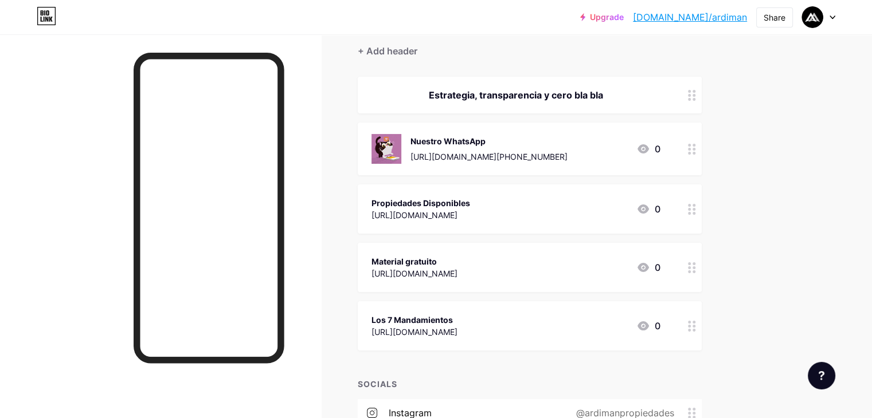
scroll to position [123, 0]
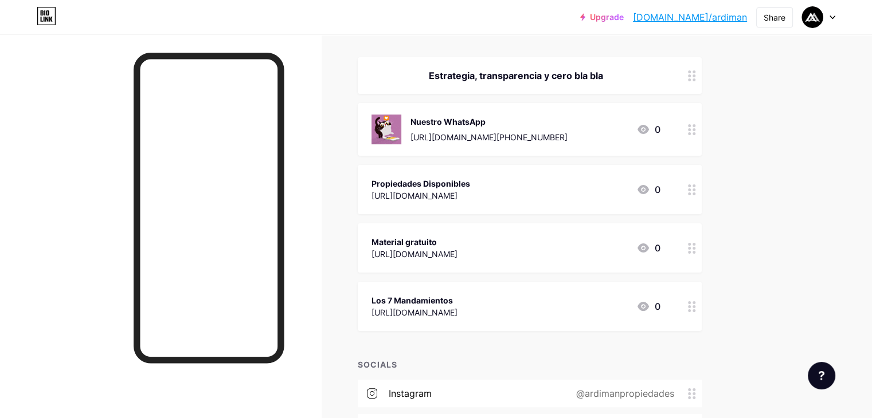
click at [457, 301] on div "Los 7 Mandamientos" at bounding box center [414, 301] width 86 height 12
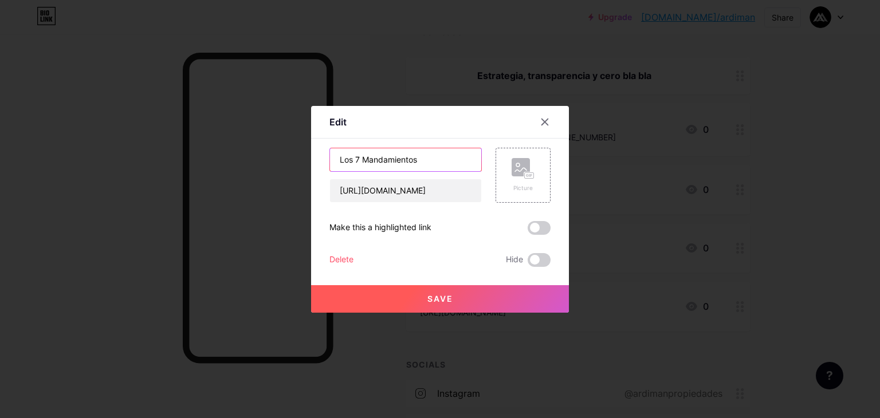
click at [416, 156] on input "Los 7 Mandamientos" at bounding box center [405, 159] width 151 height 23
type input "L"
type input "Curso de Venta"
click at [407, 297] on button "Save" at bounding box center [440, 299] width 258 height 28
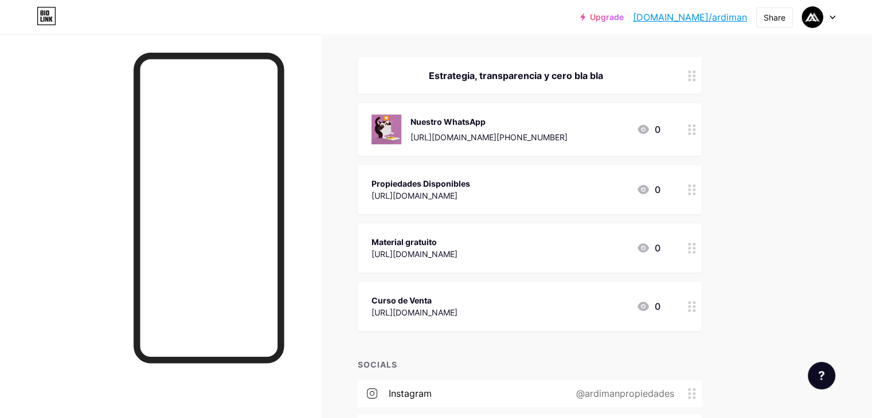
click at [457, 302] on div "Curso de Venta" at bounding box center [414, 301] width 86 height 12
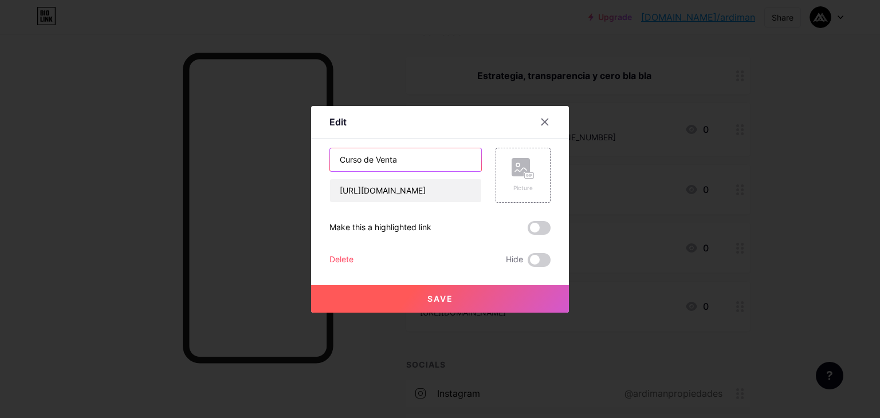
click at [417, 160] on input "Curso de Venta" at bounding box center [405, 159] width 151 height 23
type input "Curso "Vende tu propiedad""
click at [453, 301] on button "Save" at bounding box center [440, 299] width 258 height 28
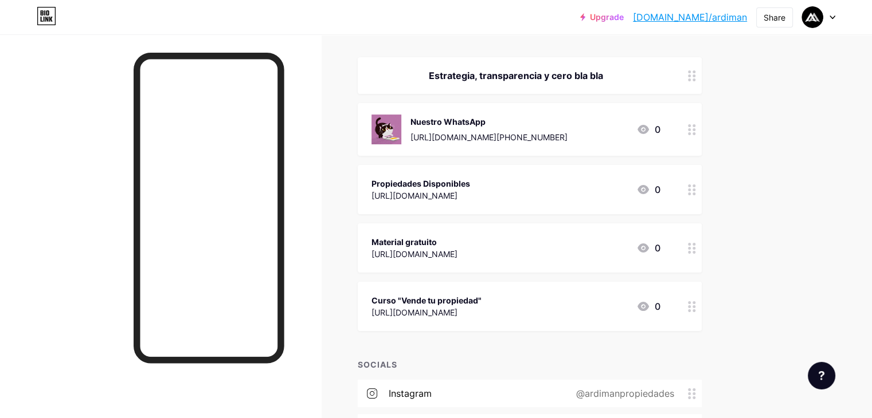
click at [529, 80] on div "Estrategia, transparencia y cero bla bla" at bounding box center [515, 76] width 289 height 14
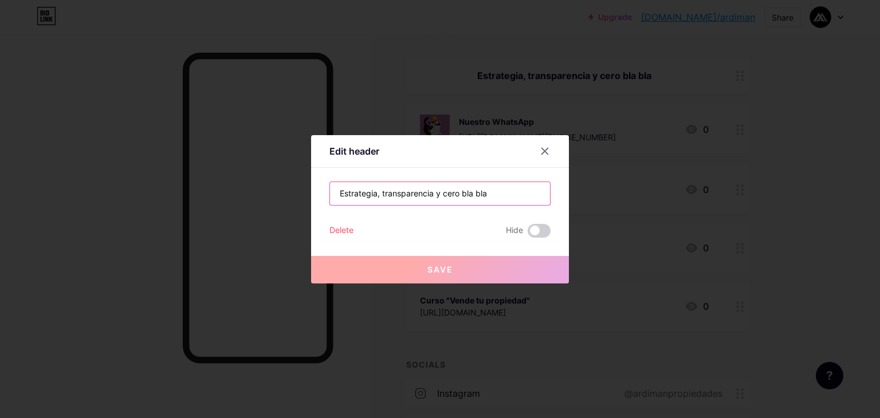
click at [335, 190] on input "Estrategia, transparencia y cero bla bla" at bounding box center [440, 193] width 220 height 23
paste input "💡📈🚀"
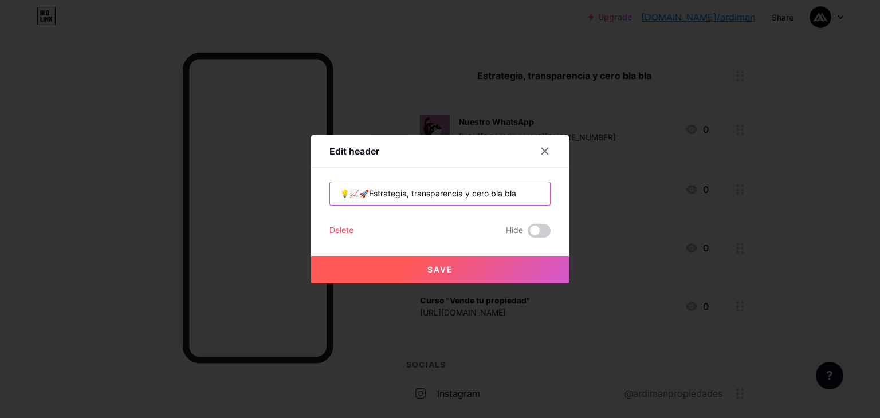
click at [355, 193] on input "💡📈🚀Estrategia, transparencia y cero bla bla" at bounding box center [440, 193] width 220 height 23
drag, startPoint x: 355, startPoint y: 194, endPoint x: 347, endPoint y: 195, distance: 8.7
click at [347, 195] on input "💡📈🚀Estrategia, transparencia y cero bla bla" at bounding box center [440, 193] width 220 height 23
click at [517, 195] on input "🚀Estrategia, transparencia y cero bla bla" at bounding box center [440, 193] width 220 height 23
paste input "📈"
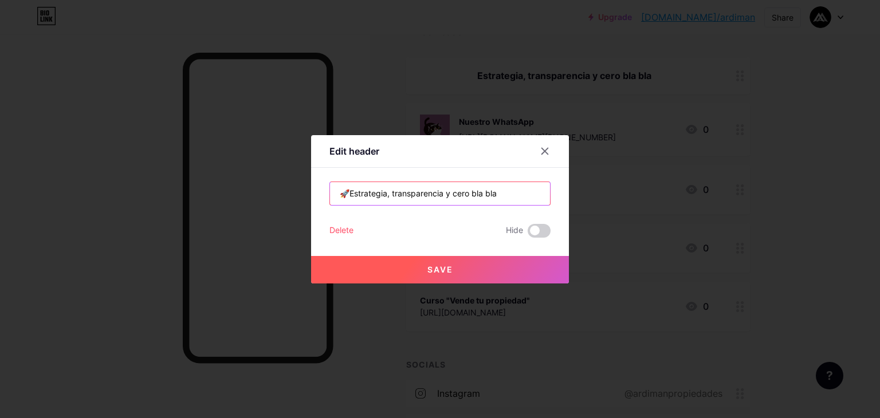
click at [332, 193] on input "🚀Estrategia, transparencia y cero bla bla" at bounding box center [440, 193] width 220 height 23
paste input "💡"
type input "💡🚀Estrategia, transparencia y cero bla bla"
click at [494, 269] on button "Save" at bounding box center [440, 270] width 258 height 28
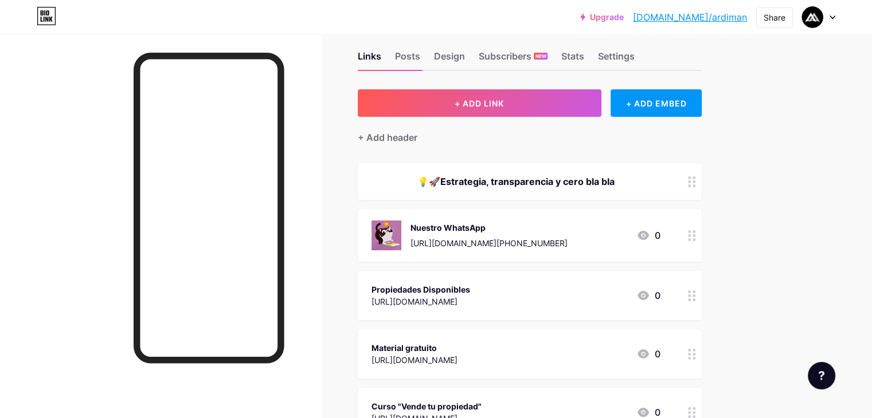
scroll to position [0, 0]
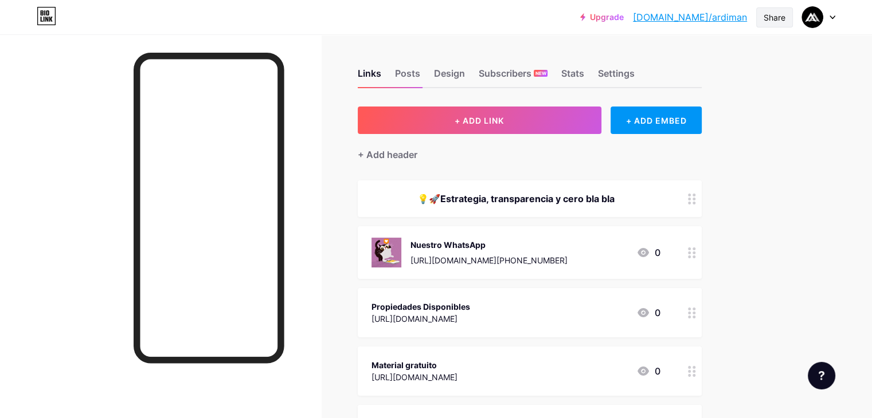
click at [760, 19] on div "Share" at bounding box center [774, 17] width 37 height 20
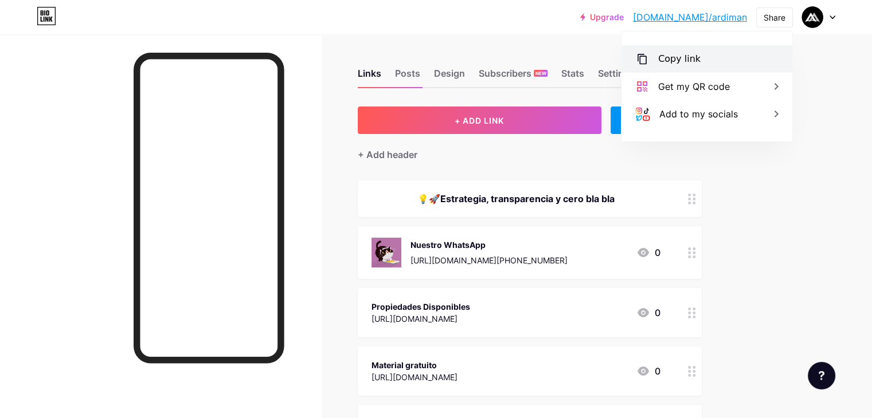
click at [686, 59] on div "Copy link" at bounding box center [679, 59] width 42 height 14
